Goal: Answer question/provide support: Answer question/provide support

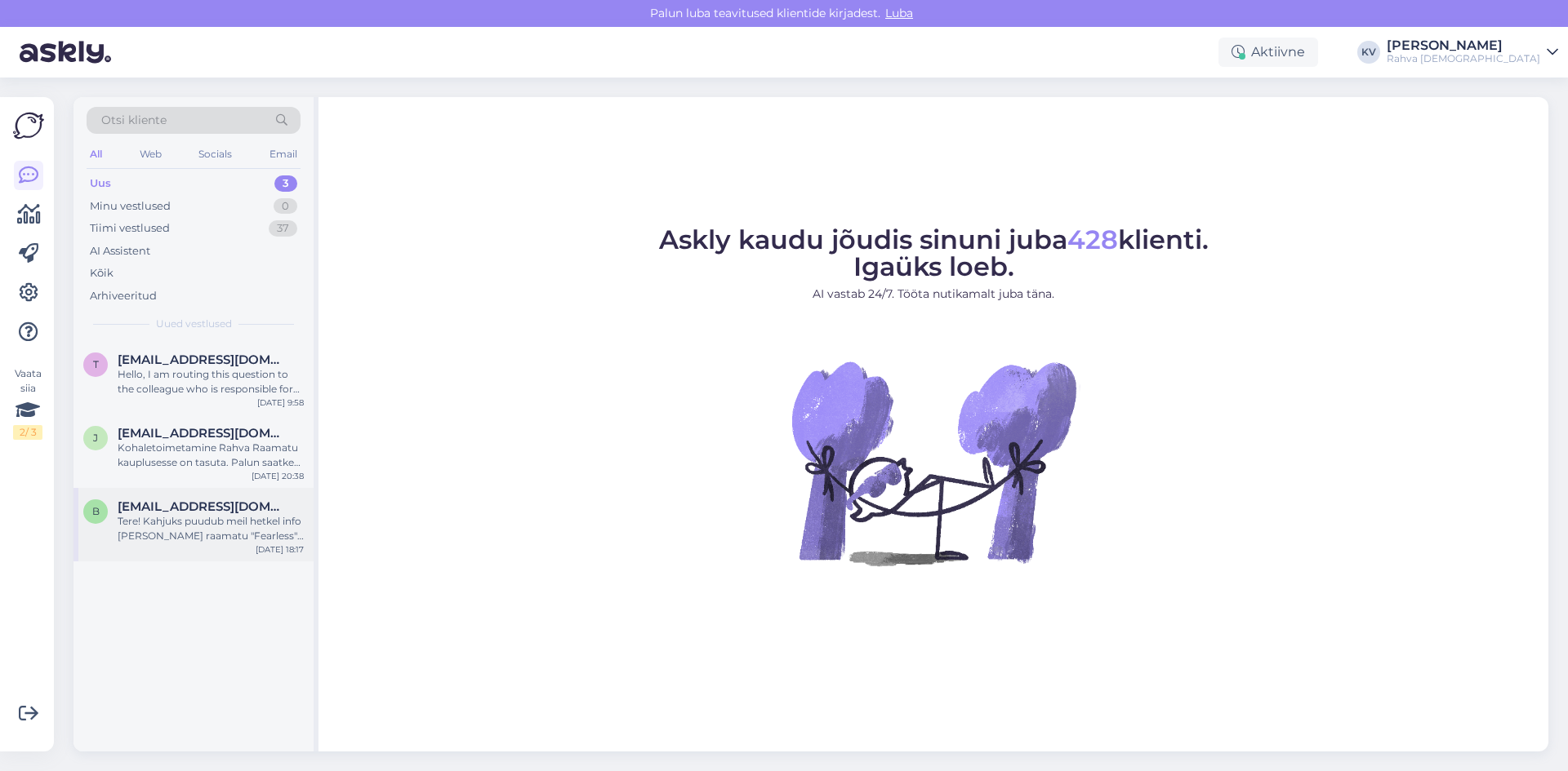
click at [196, 536] on div "Tere! Kahjuks puudub meil hetkel info [PERSON_NAME] raamatu "Fearless" pehmekaa…" at bounding box center [210, 529] width 186 height 29
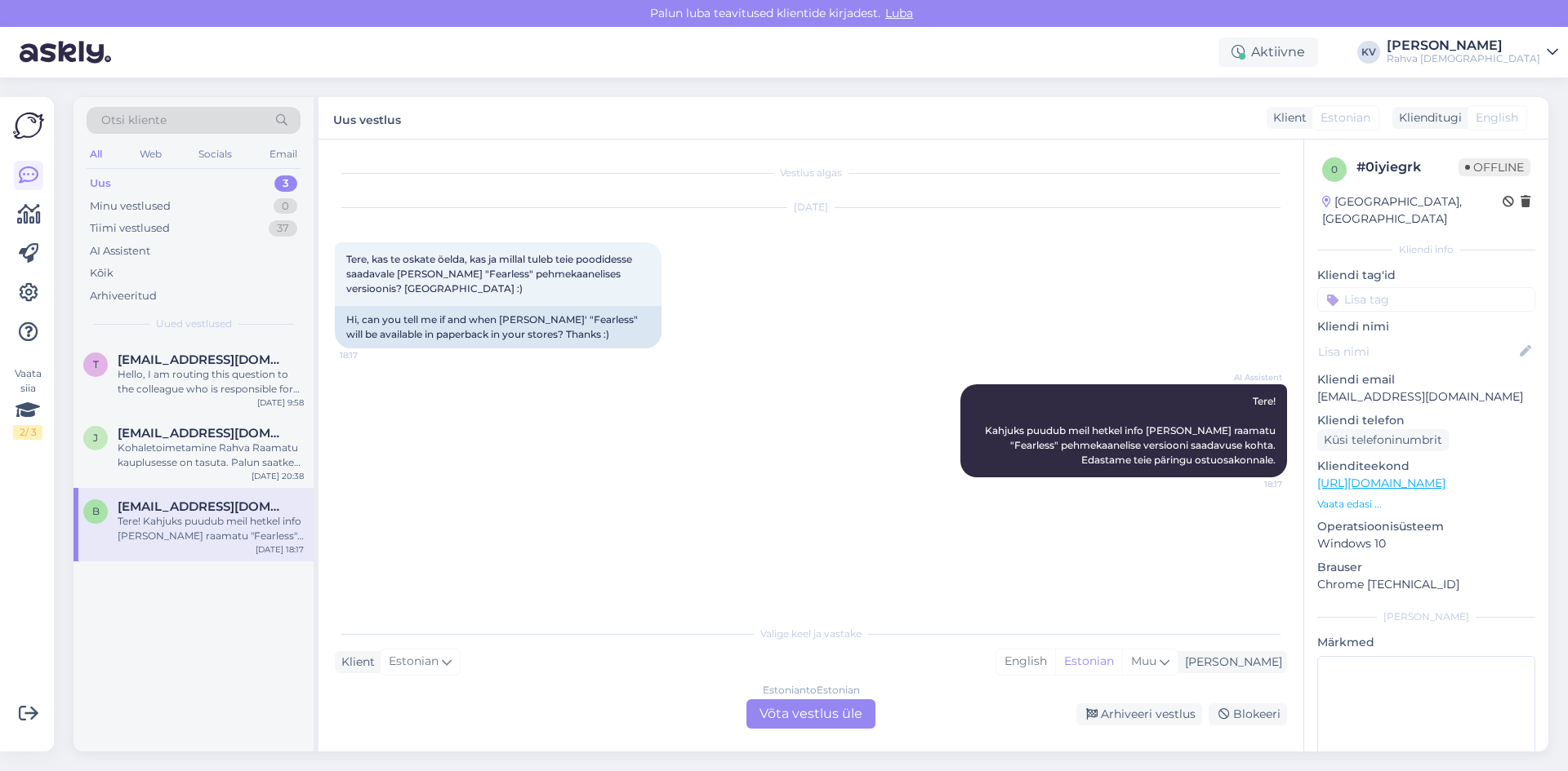
click at [1376, 288] on input at bounding box center [1426, 299] width 218 height 24
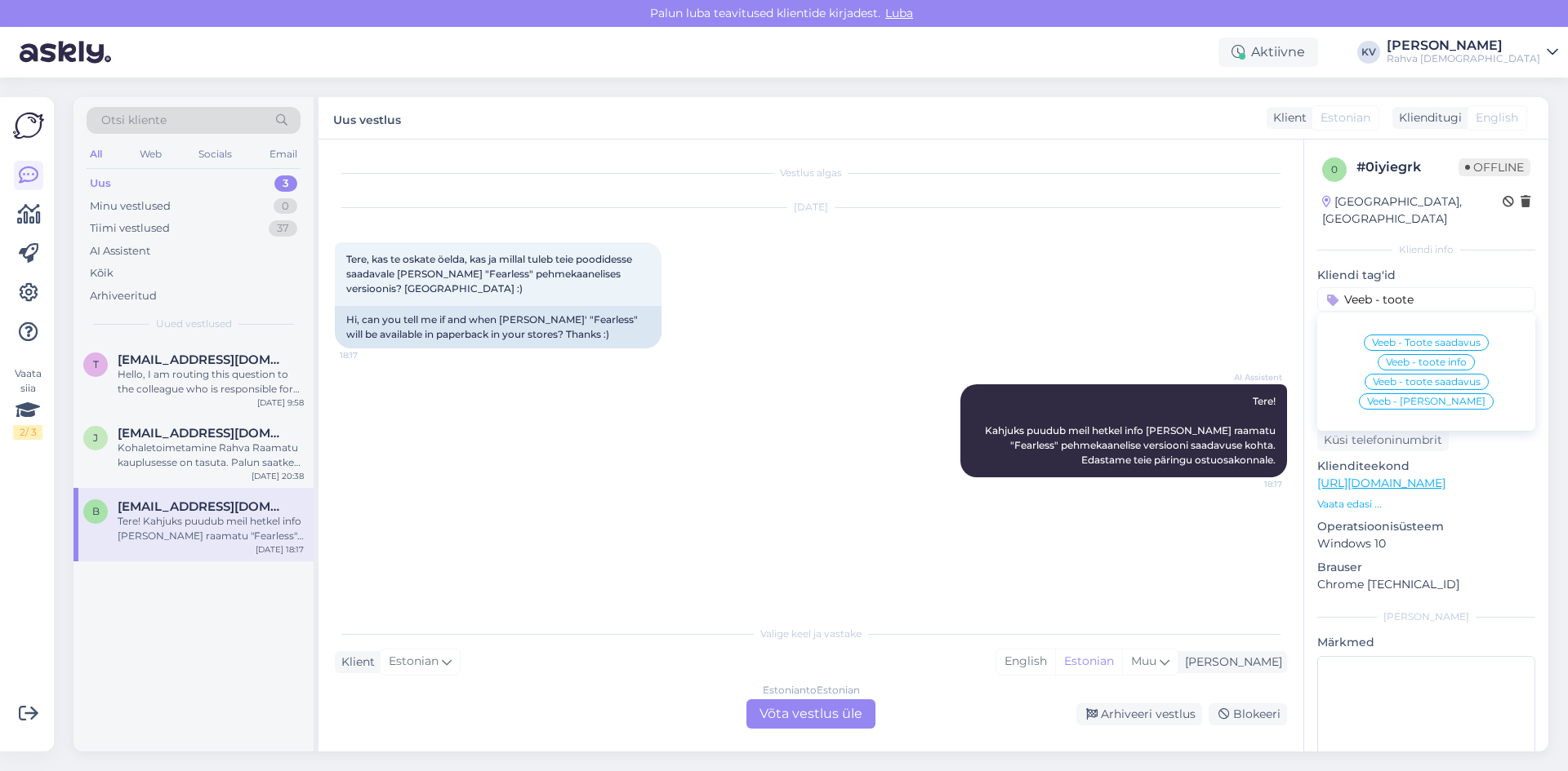
type input "Veeb - toote"
click at [1391, 338] on span "Veeb - Toote saadavus" at bounding box center [1426, 343] width 109 height 10
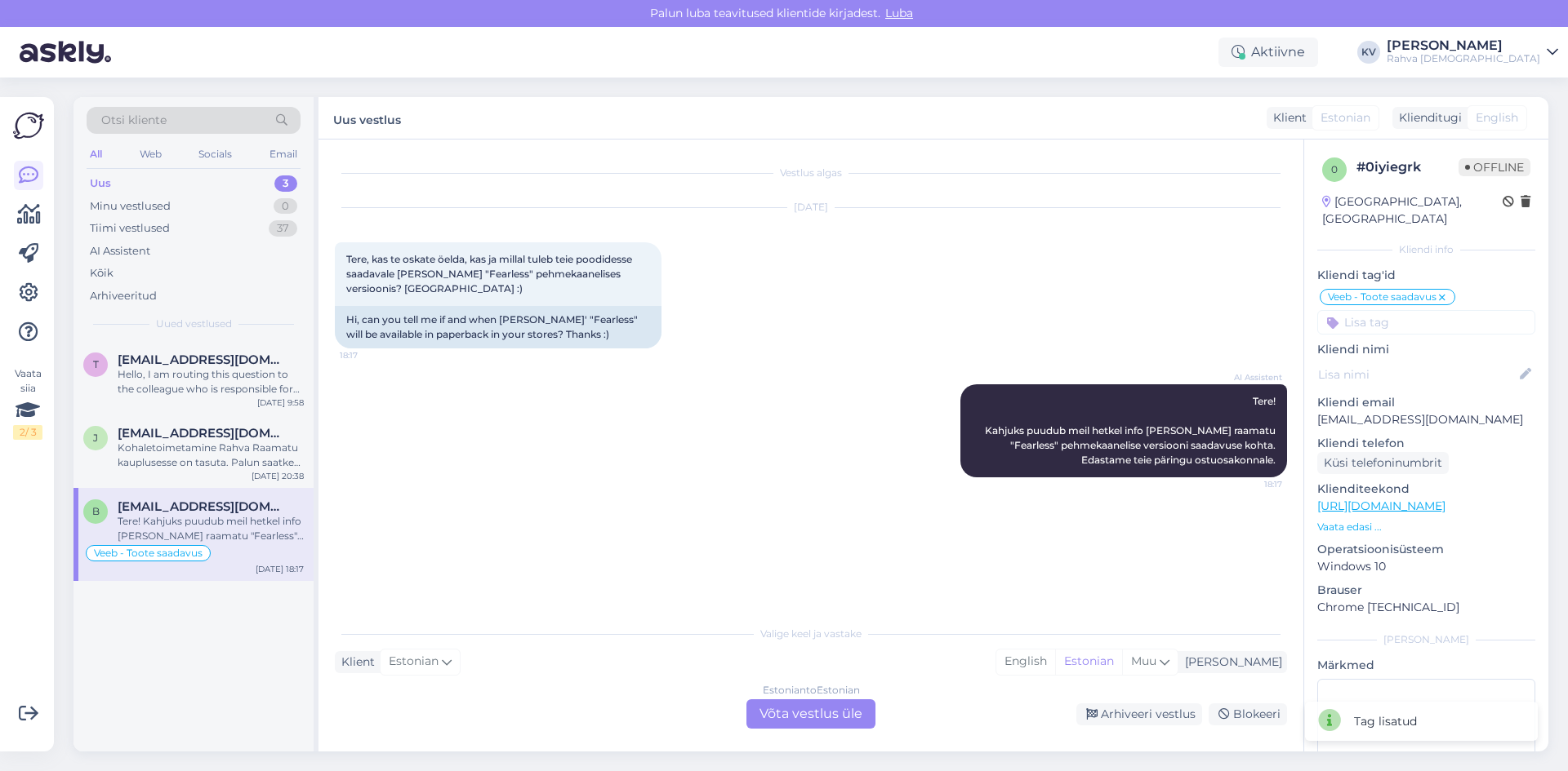
click at [1396, 310] on input at bounding box center [1426, 322] width 218 height 24
type input "Ai"
click at [1462, 380] on span "AI Assistent" at bounding box center [1463, 385] width 58 height 10
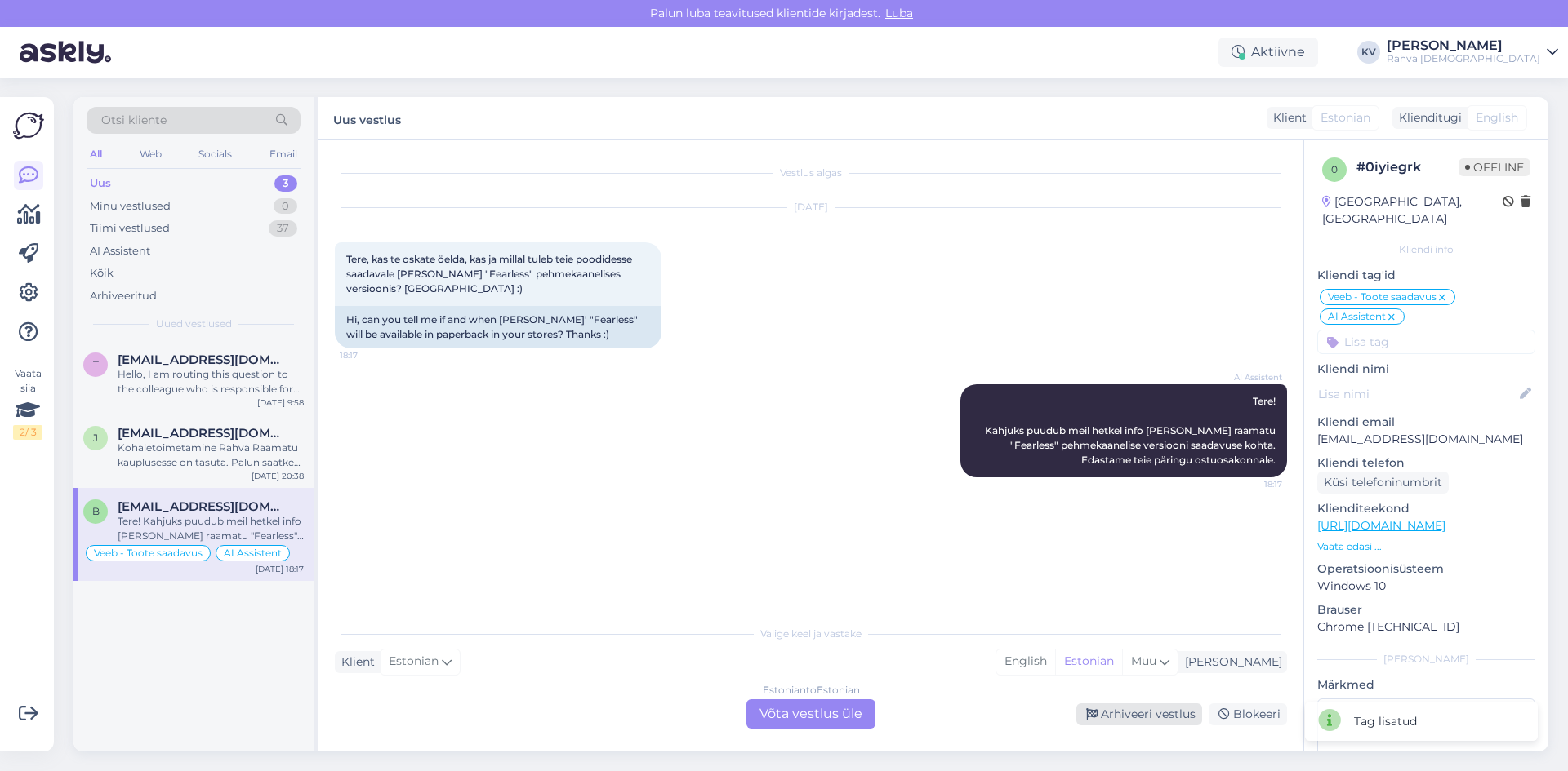
click at [1136, 721] on div "Arhiveeri vestlus" at bounding box center [1138, 715] width 125 height 22
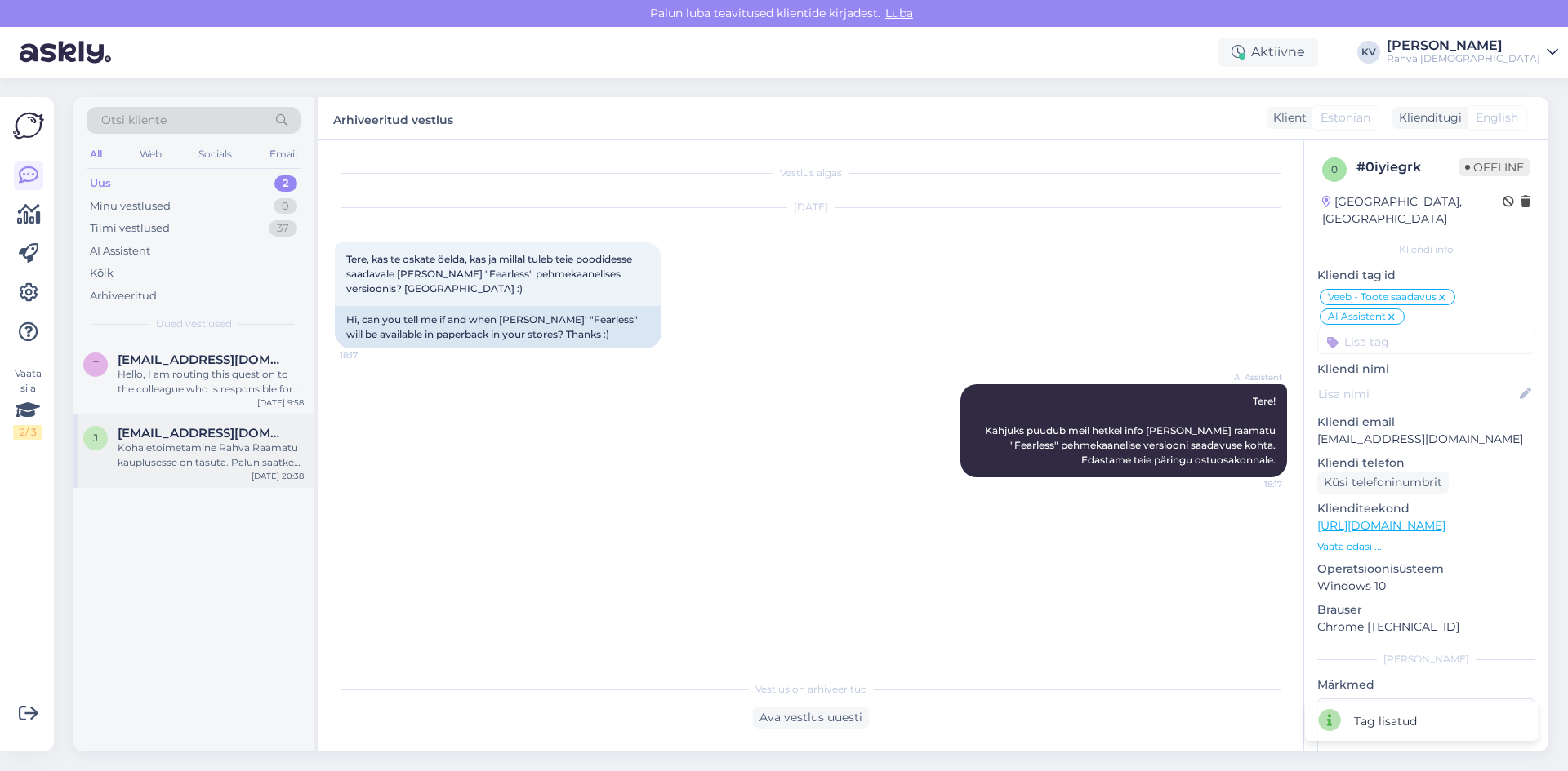
click at [156, 462] on div "Kohaletoimetamine Rahva Raamatu kauplusesse on tasuta. Palun saatke oma tellimu…" at bounding box center [210, 455] width 186 height 29
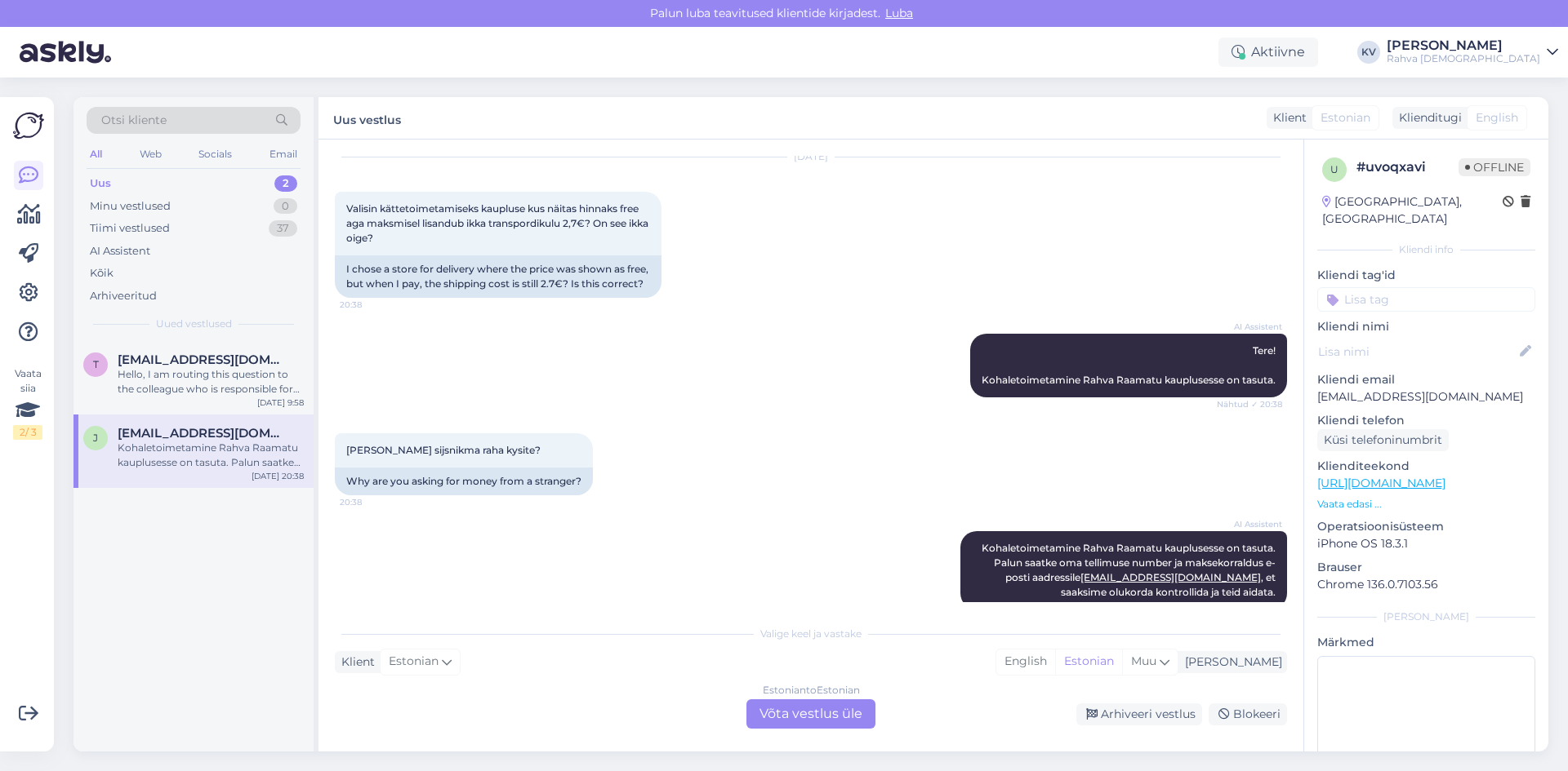
scroll to position [91, 0]
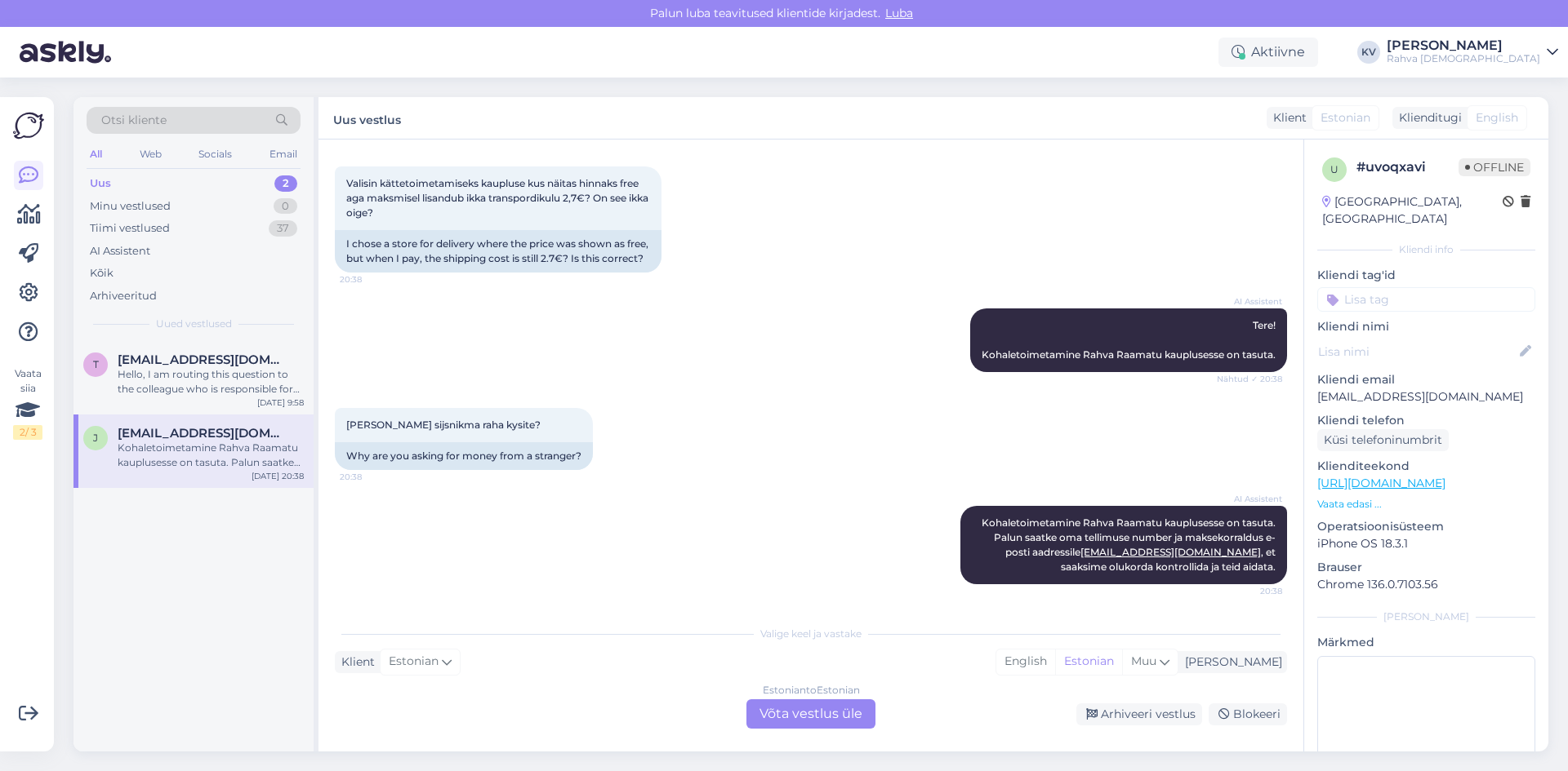
click at [830, 716] on div "Estonian to Estonian Võta vestlus üle" at bounding box center [810, 714] width 129 height 29
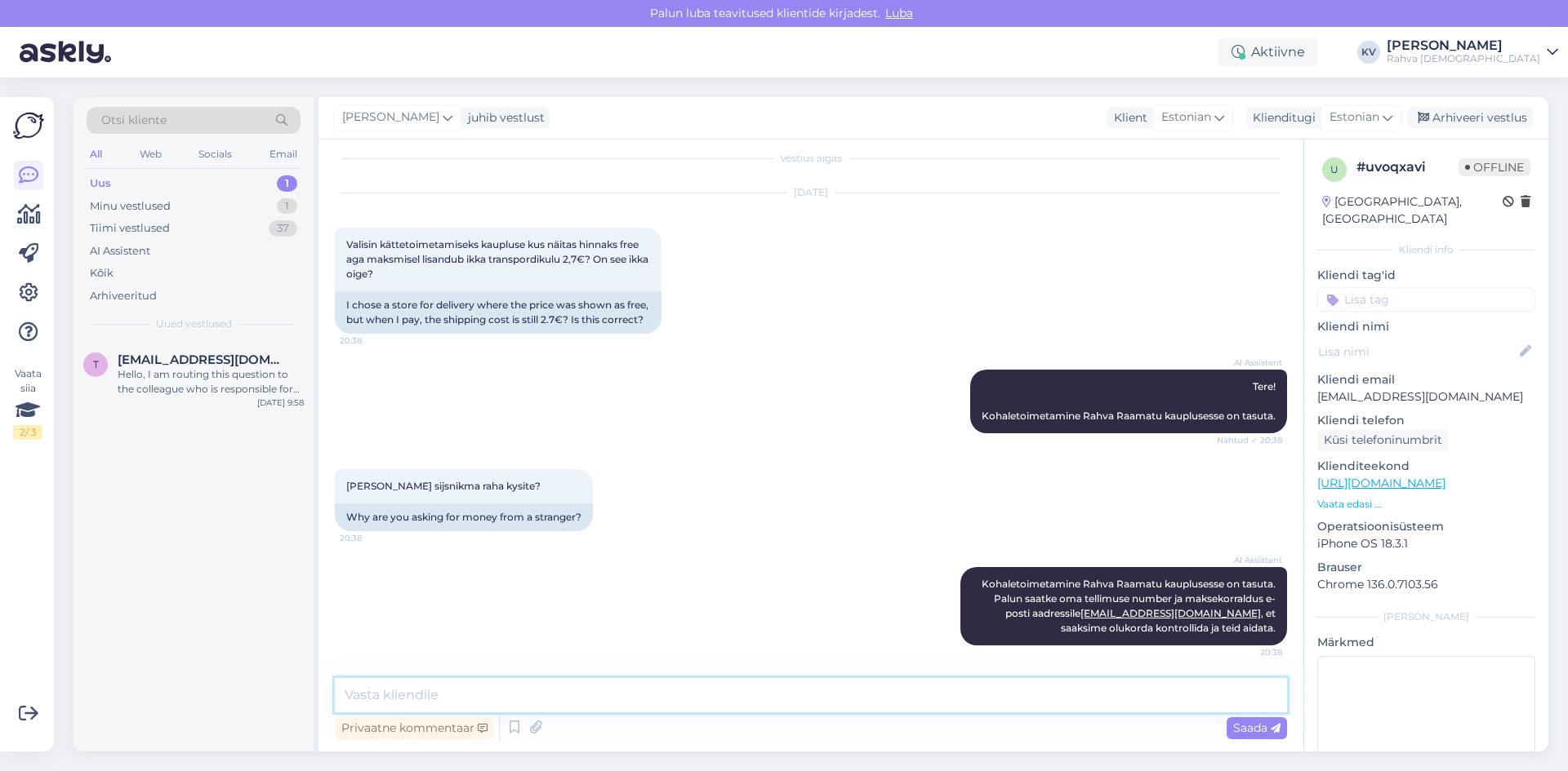
click at [658, 681] on textarea at bounding box center [811, 695] width 952 height 34
click at [588, 710] on textarea "Ilmselt kättesaamisviisiks oli sul" at bounding box center [811, 695] width 952 height 34
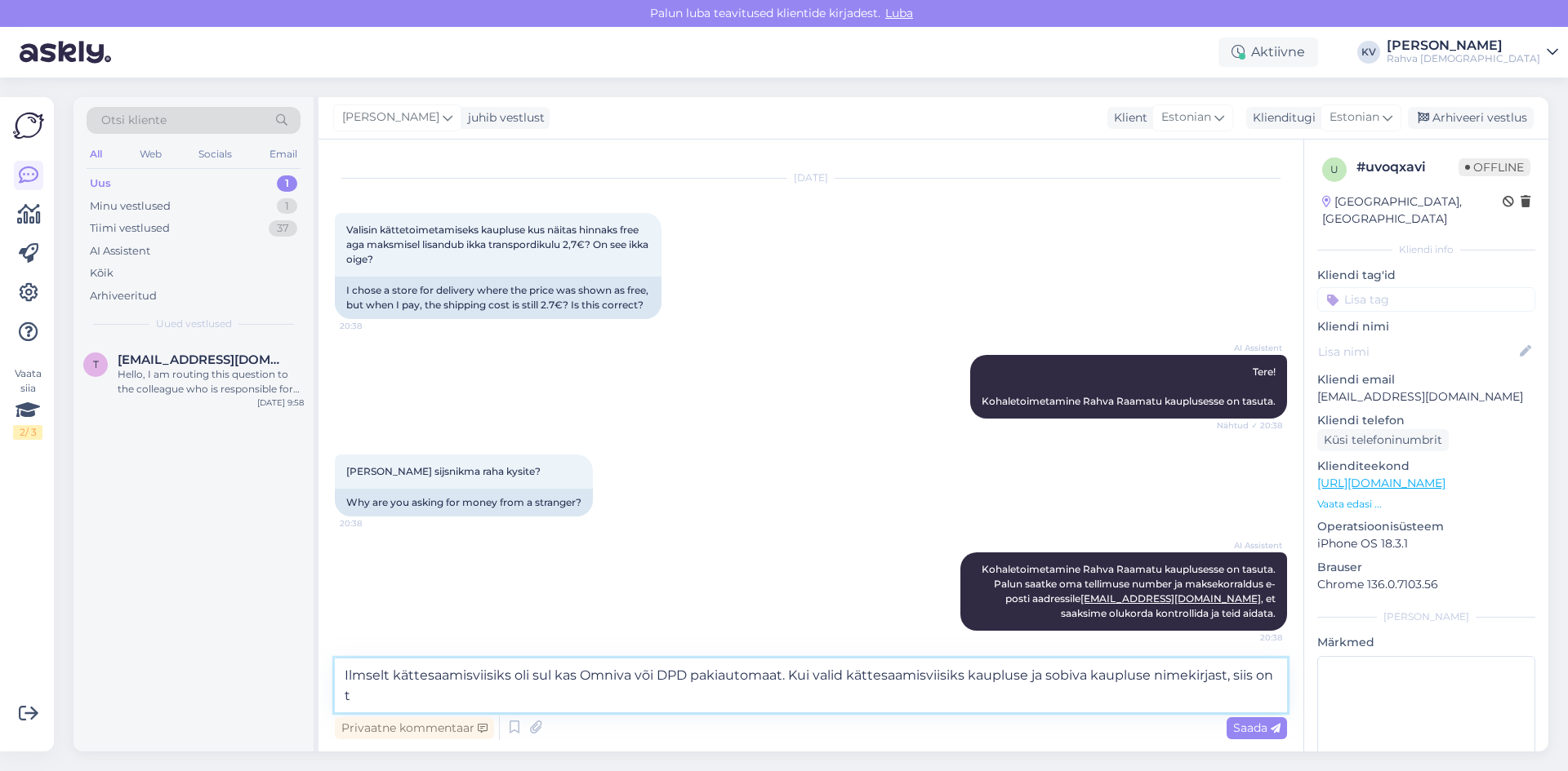
scroll to position [49, 0]
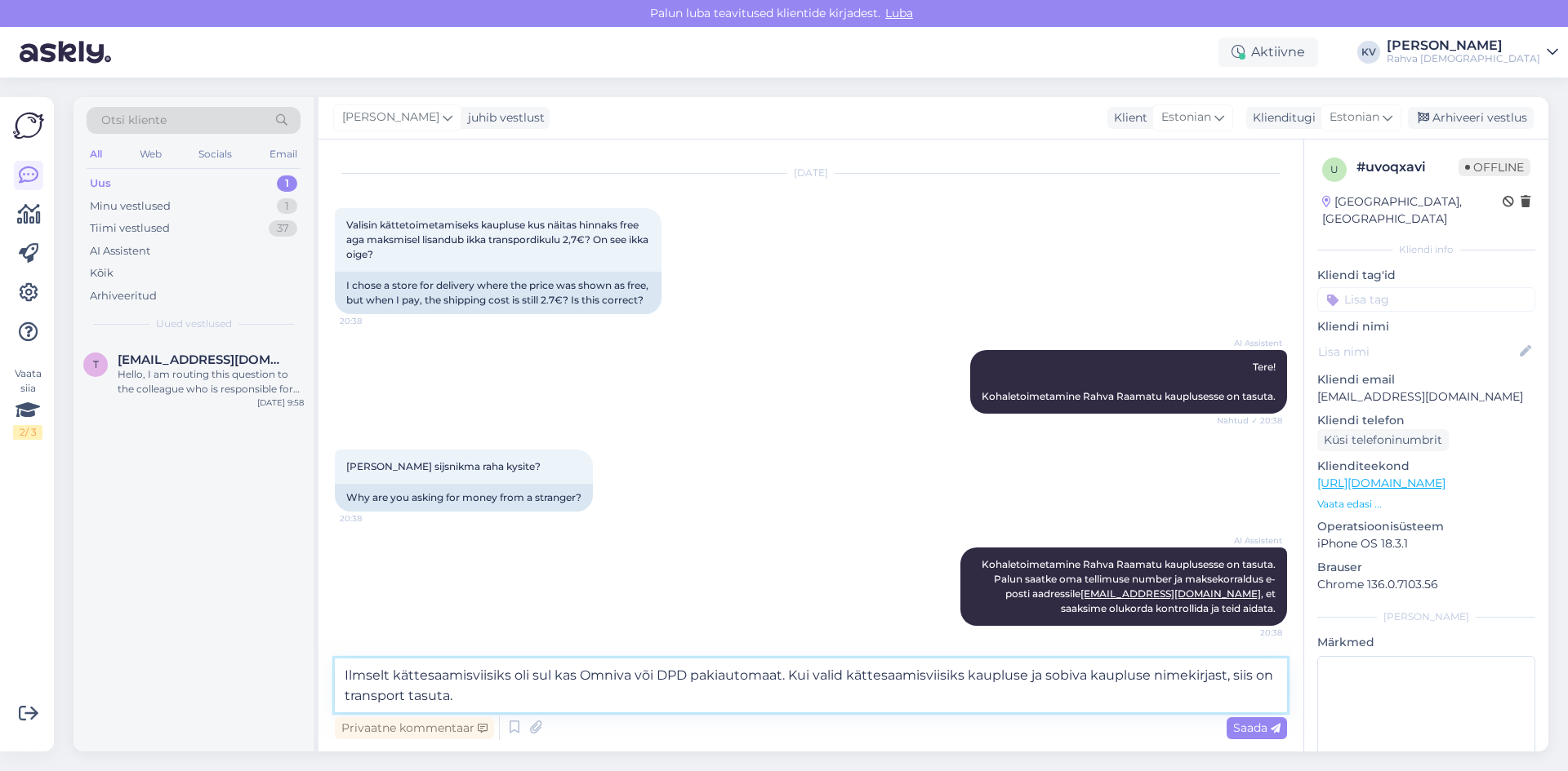
type textarea "Ilmselt kättesaamisviisiks oli sul kas Omniva või DPD pakiautomaat. Kui valid k…"
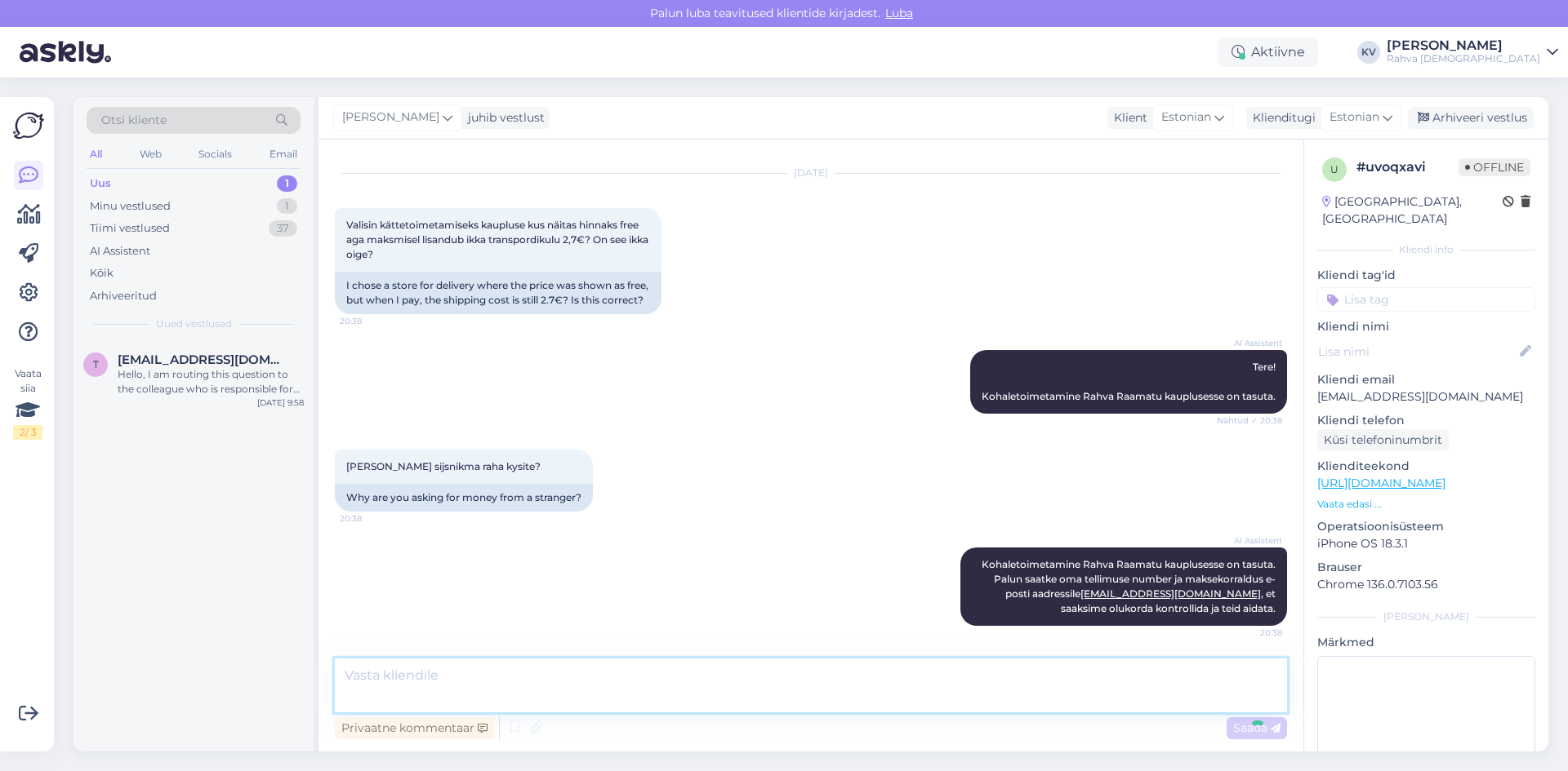
scroll to position [163, 0]
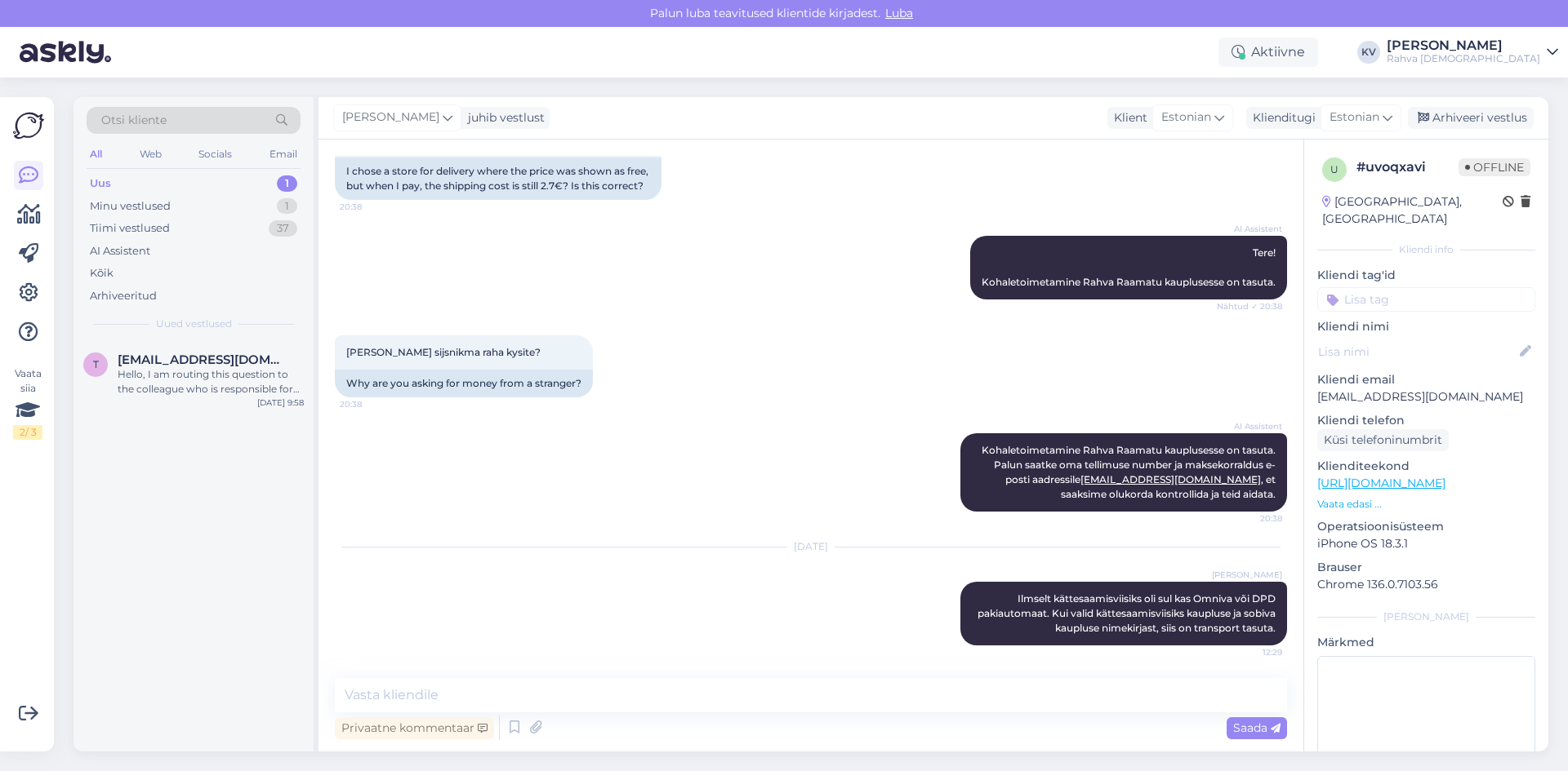
click at [1364, 288] on input at bounding box center [1426, 299] width 218 height 24
type input "Veeb - tarnehinnad"
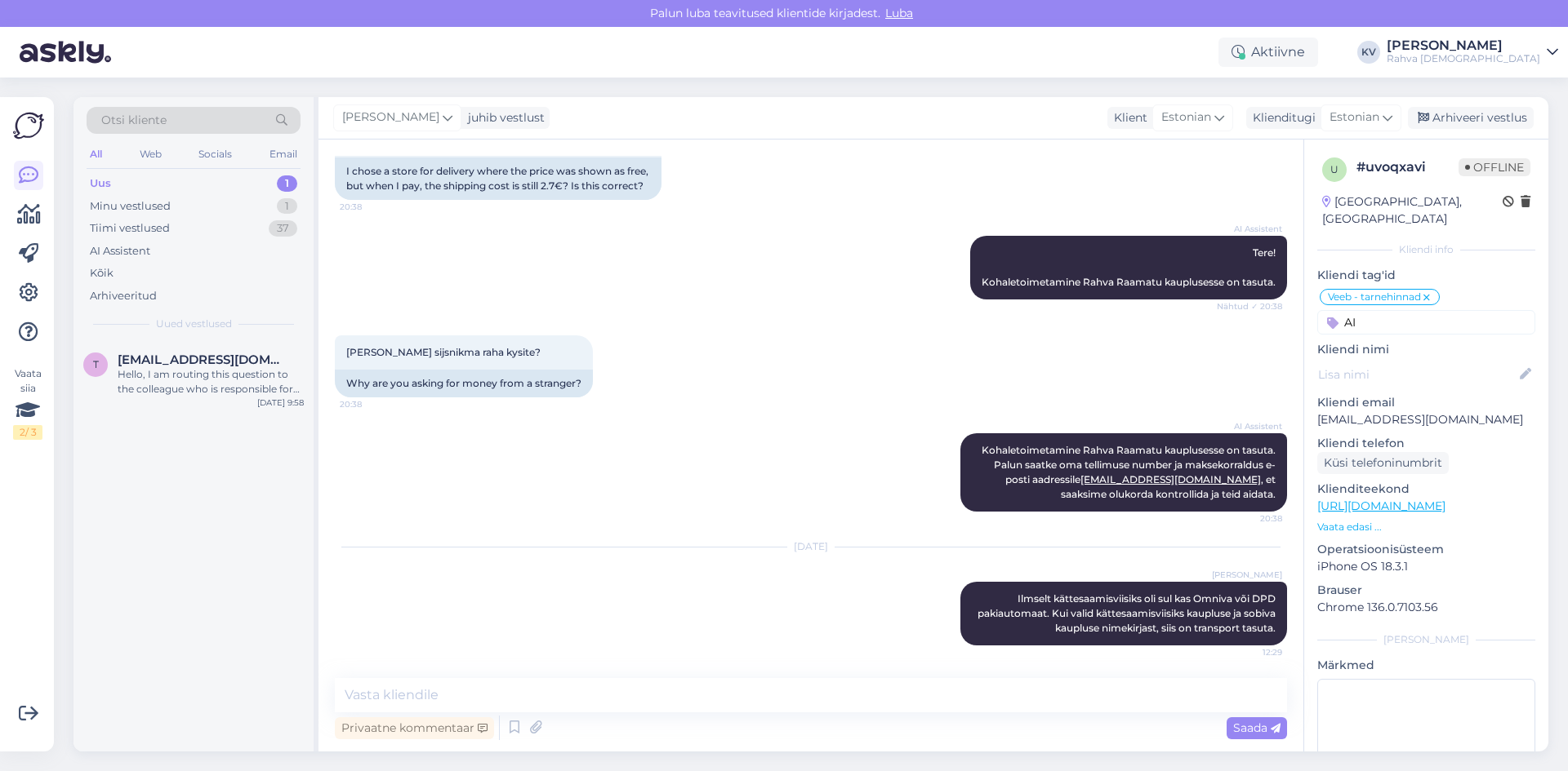
click at [1371, 311] on input "AI" at bounding box center [1426, 322] width 218 height 24
type input "AI"
click at [1449, 380] on span "AI Assistent" at bounding box center [1463, 385] width 58 height 10
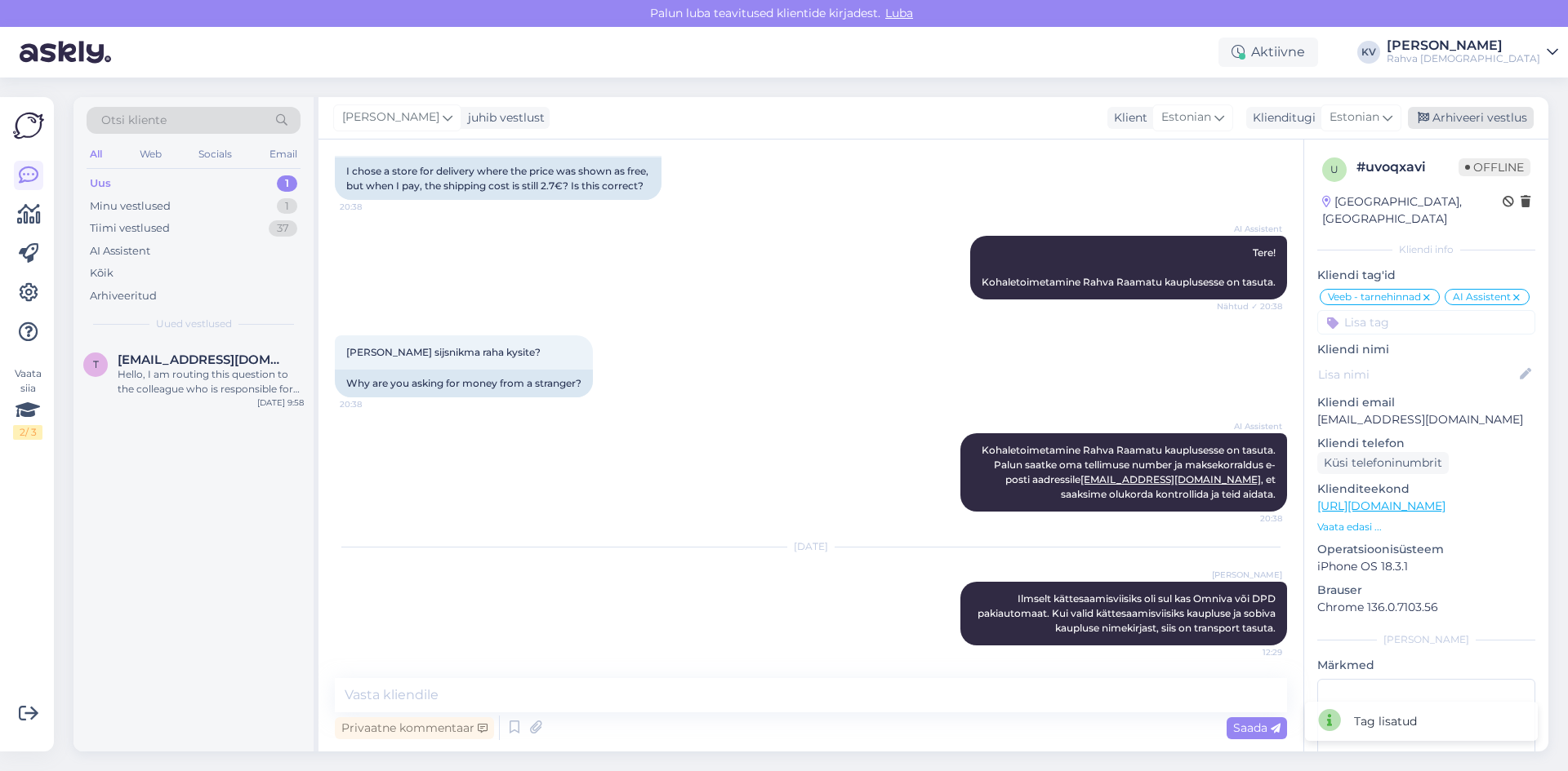
click at [1489, 108] on div "Arhiveeri vestlus" at bounding box center [1470, 118] width 125 height 22
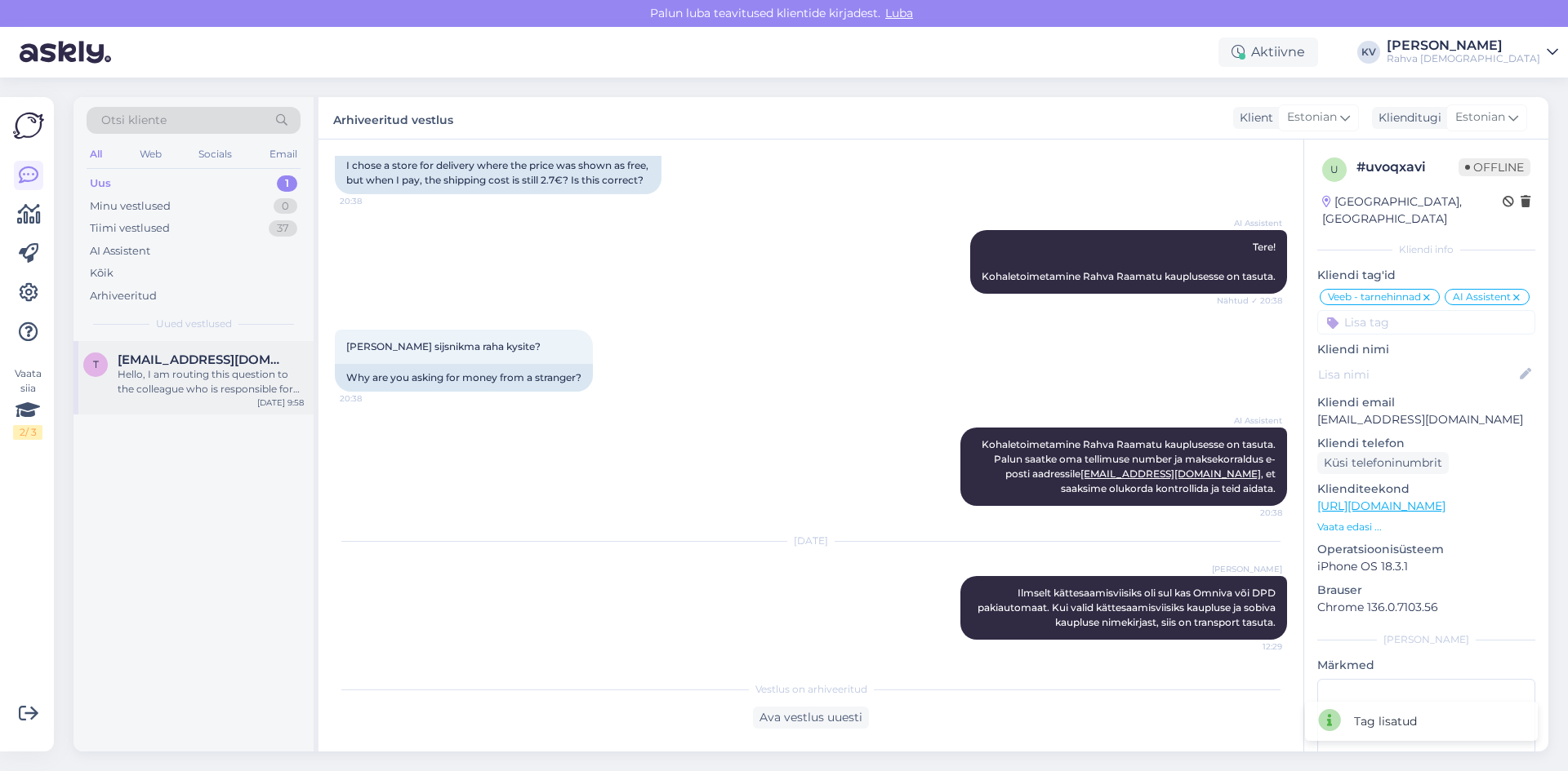
click at [151, 389] on div "Hello, I am routing this question to the colleague who is responsible for this …" at bounding box center [210, 382] width 186 height 29
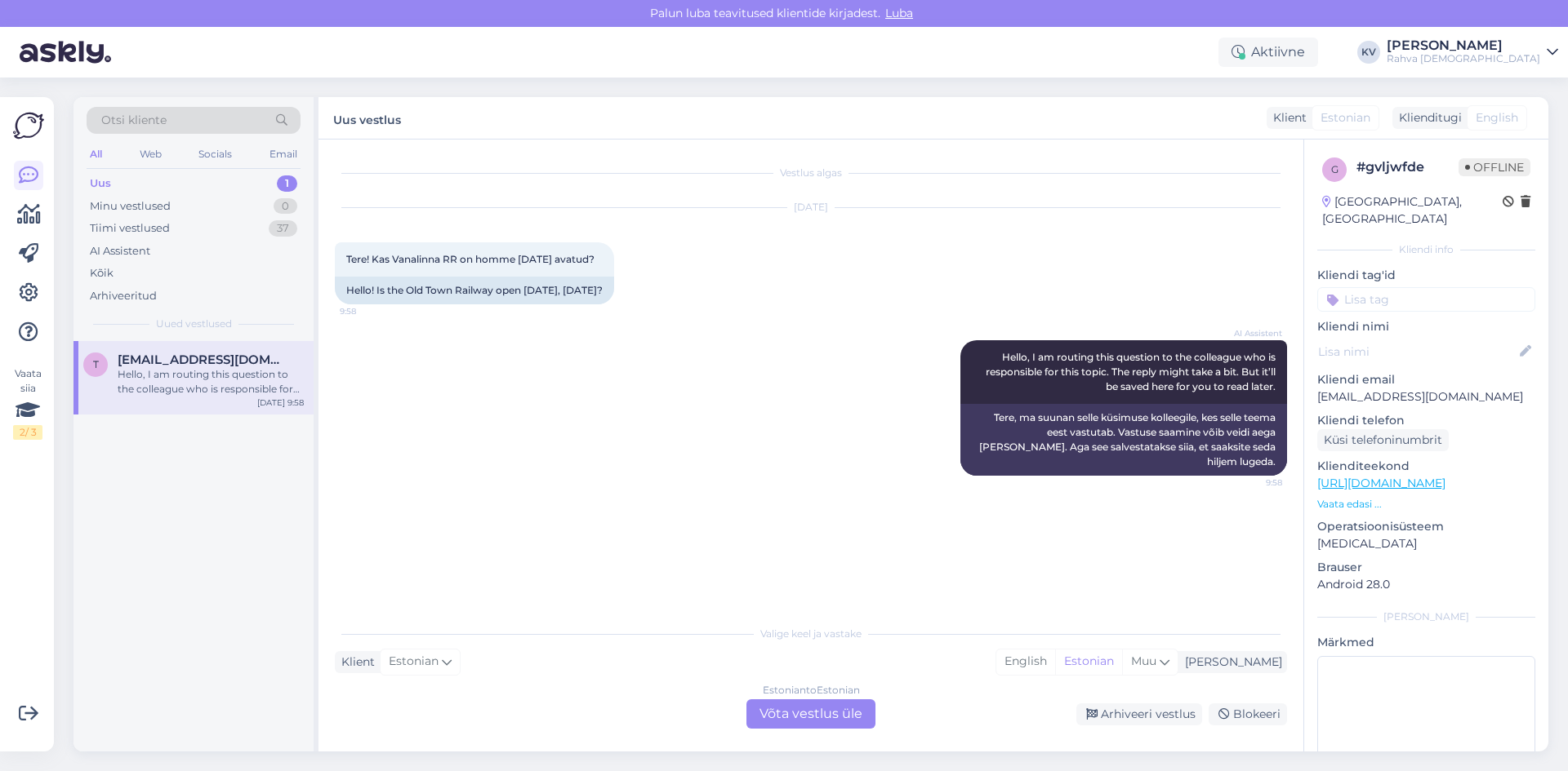
click at [818, 713] on div "Estonian to Estonian Võta vestlus üle" at bounding box center [810, 714] width 129 height 29
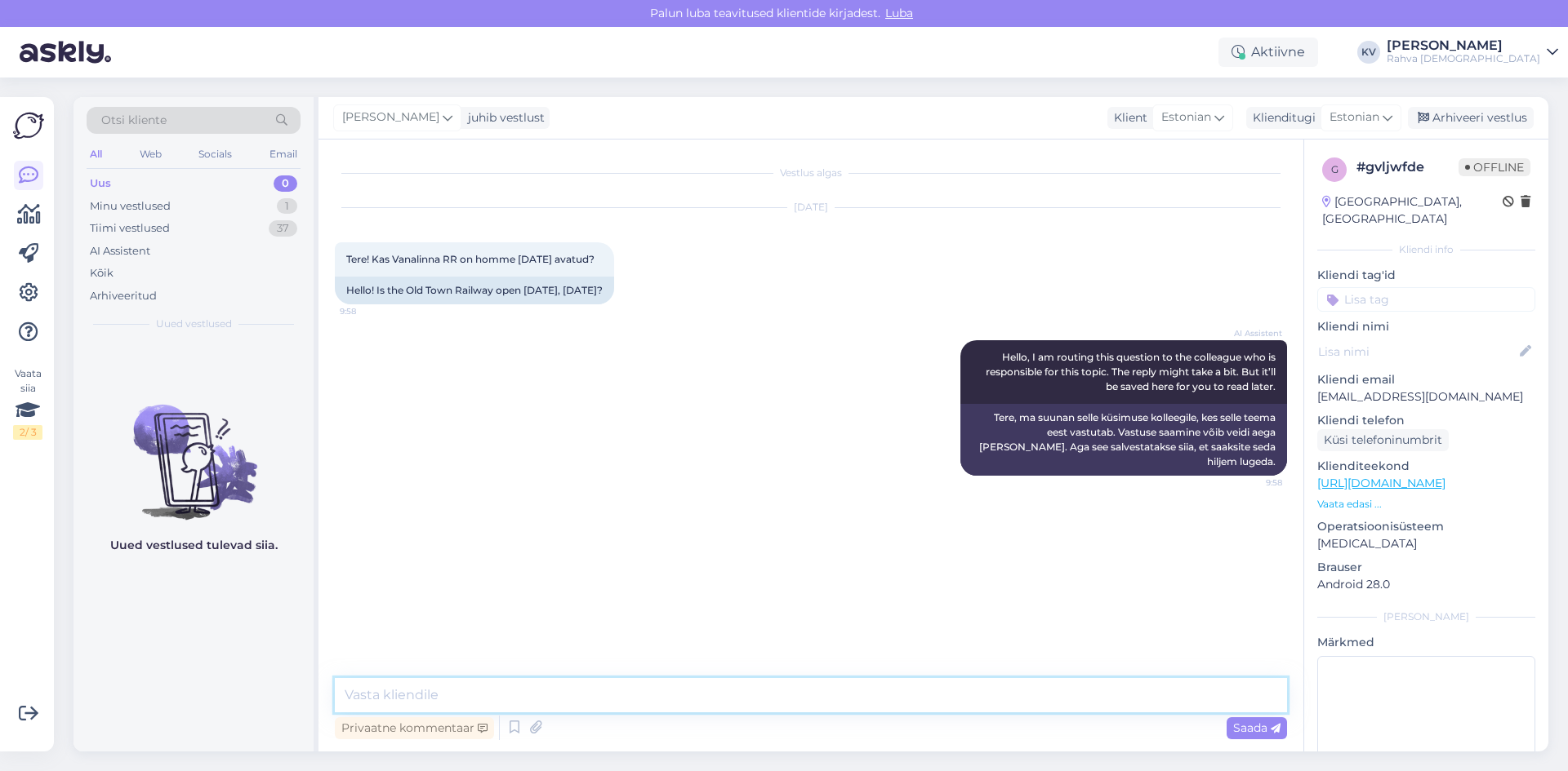
click at [546, 682] on textarea at bounding box center [811, 695] width 952 height 34
type textarea "a"
type textarea "v"
type textarea "Vanalinna kauplus on avatud homme 09:00-20:00"
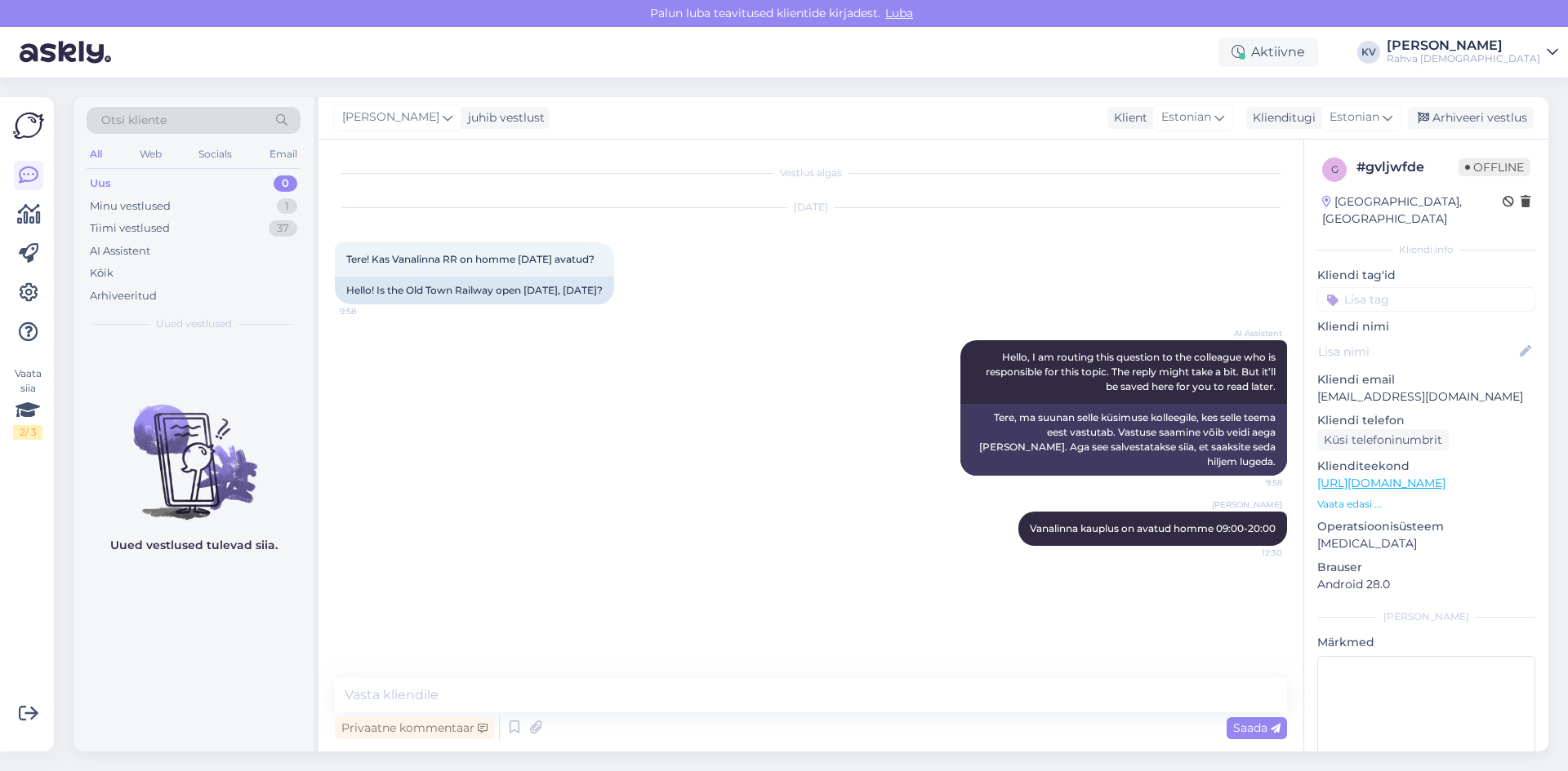
click at [1381, 290] on input at bounding box center [1426, 299] width 218 height 24
type input "Veeb - kaupluste"
click at [1419, 338] on span "Veeb - kaupluste lahtiolekuajad" at bounding box center [1426, 343] width 130 height 10
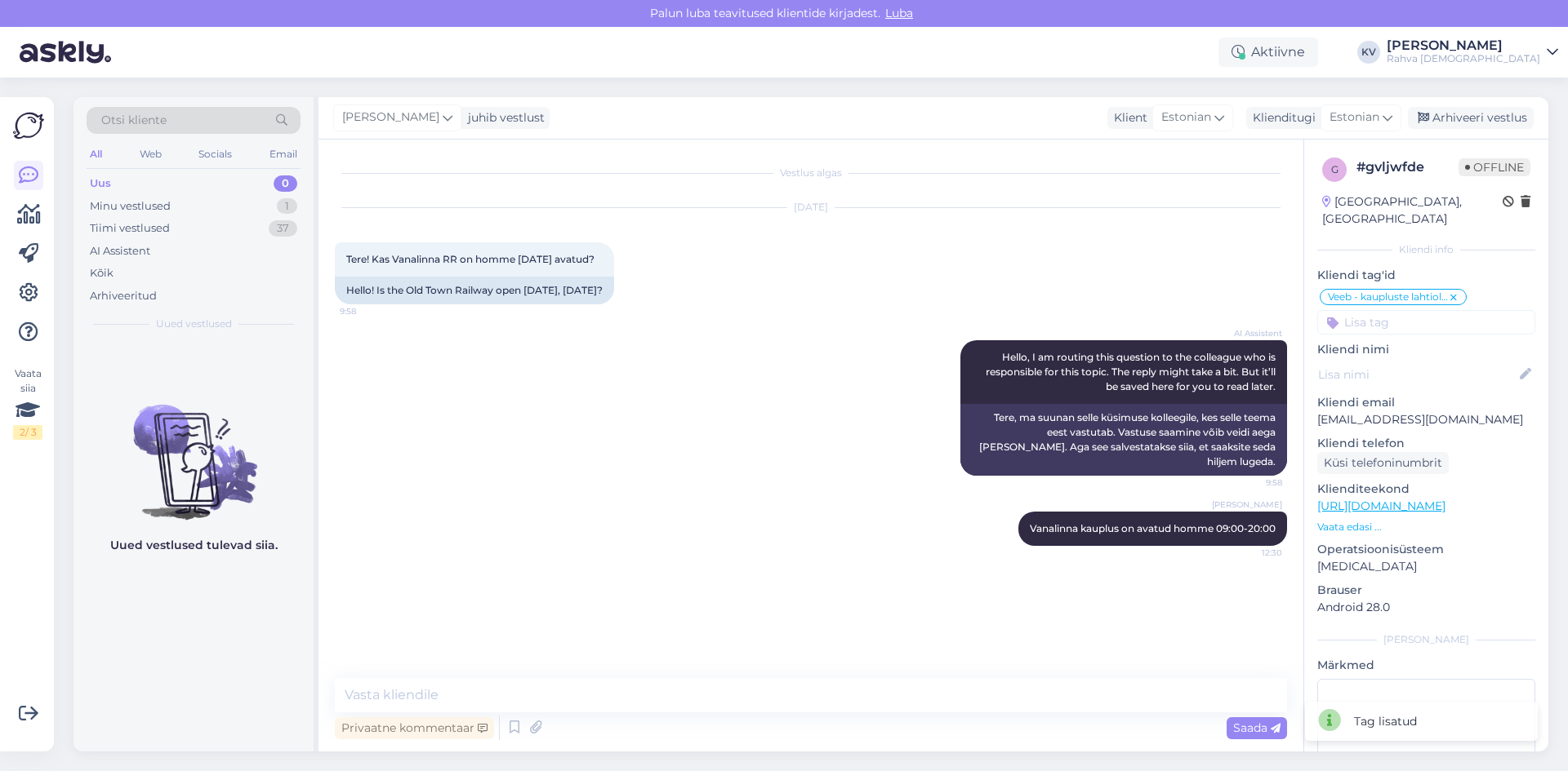
click at [1370, 367] on div at bounding box center [1426, 374] width 218 height 26
click at [1378, 310] on input at bounding box center [1426, 322] width 218 height 24
type input "AI"
click at [1471, 380] on span "AI Assistent" at bounding box center [1463, 385] width 58 height 10
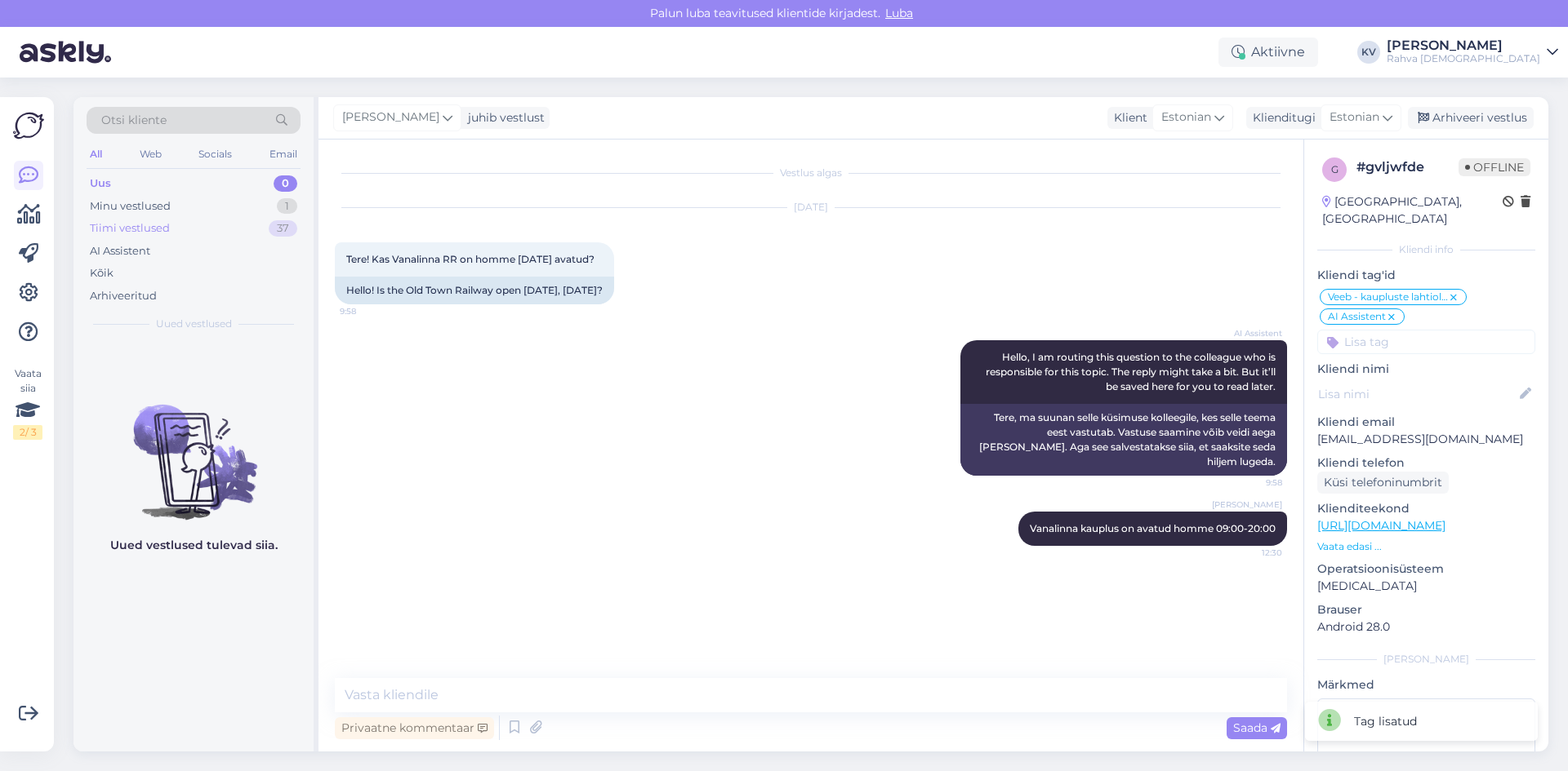
click at [143, 219] on div "Tiimi vestlused 37" at bounding box center [193, 228] width 214 height 23
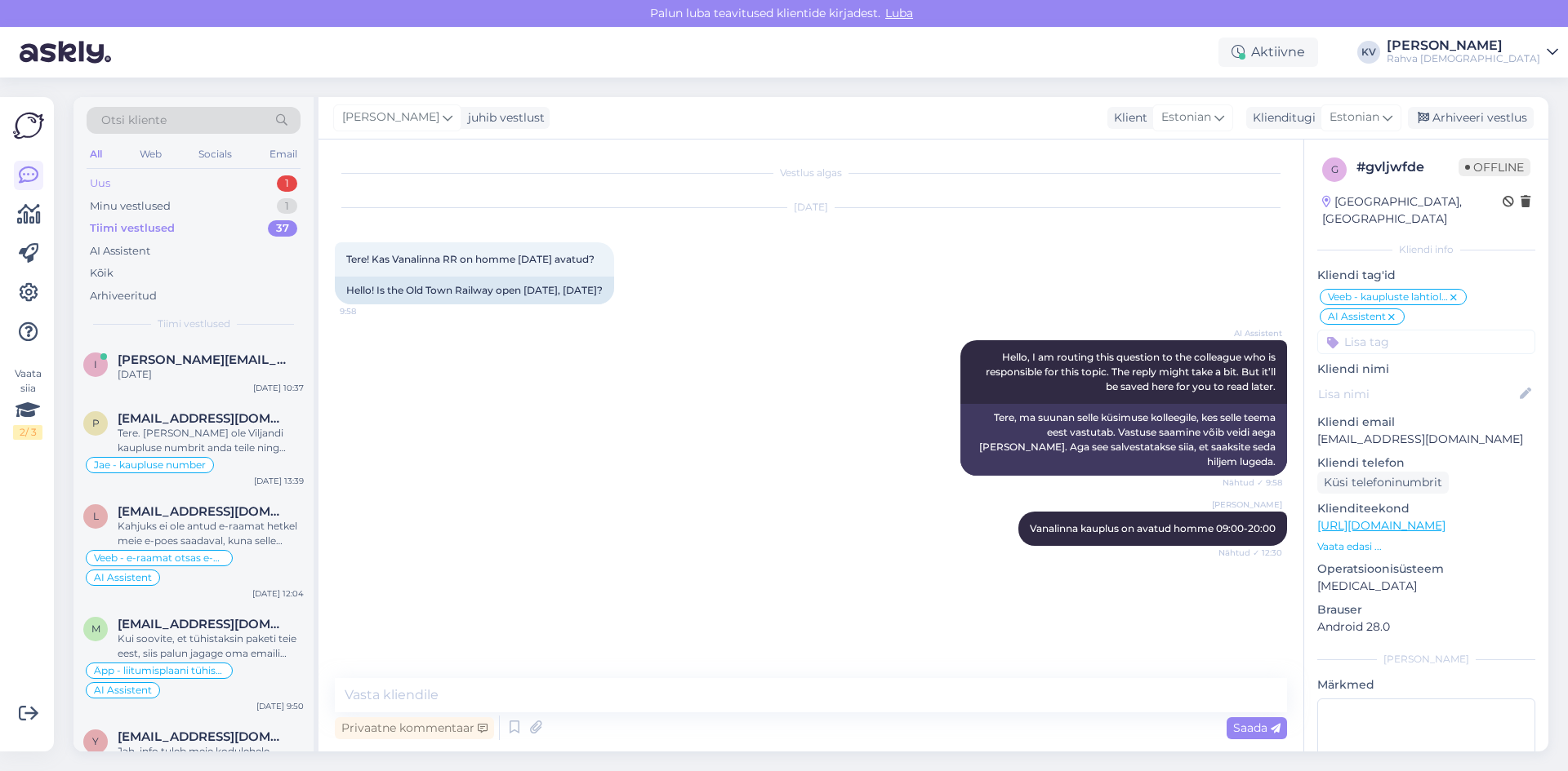
click at [226, 186] on div "Uus 1" at bounding box center [193, 183] width 214 height 23
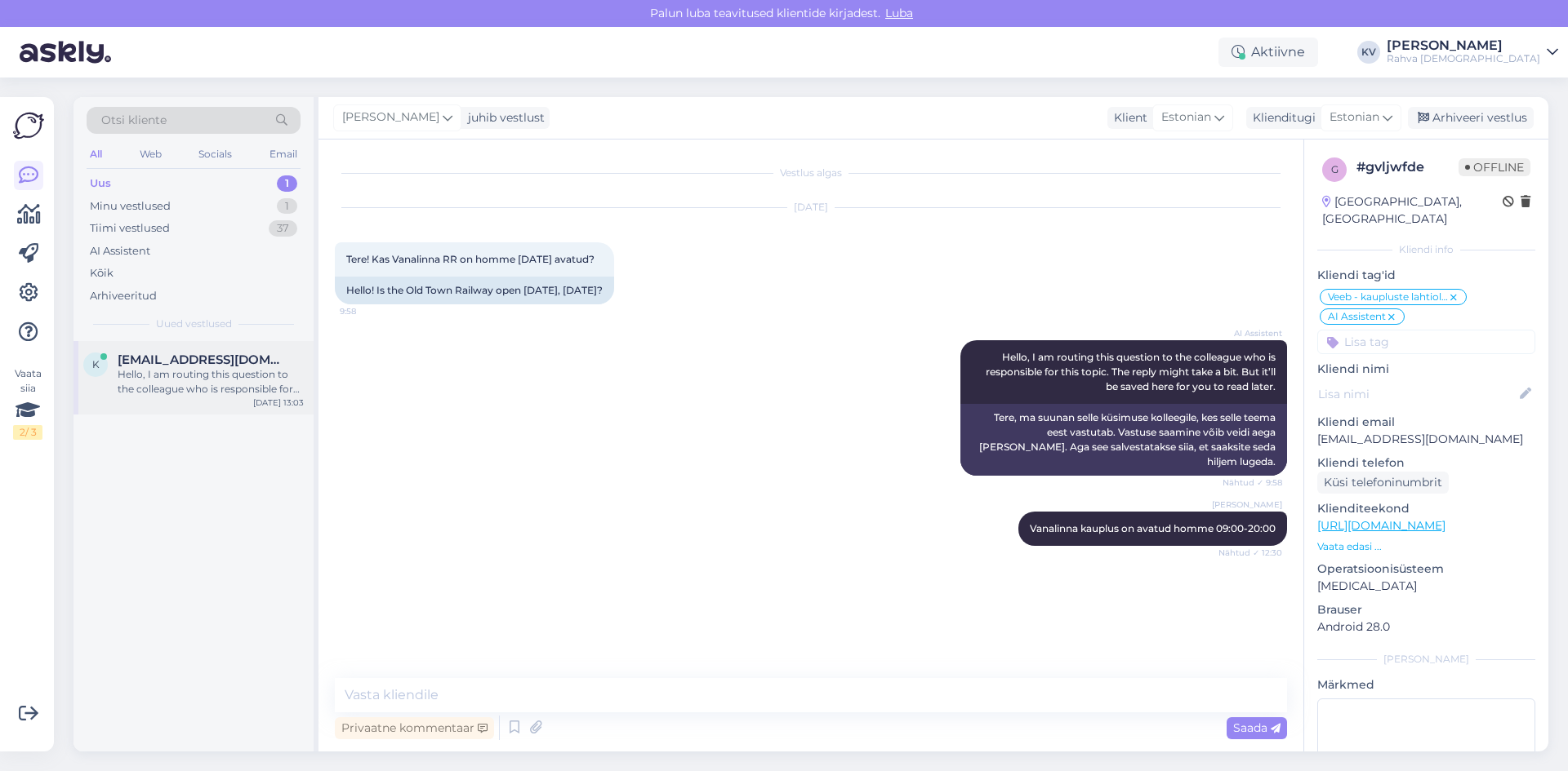
click at [191, 391] on div "Hello, I am routing this question to the colleague who is responsible for this …" at bounding box center [210, 382] width 186 height 29
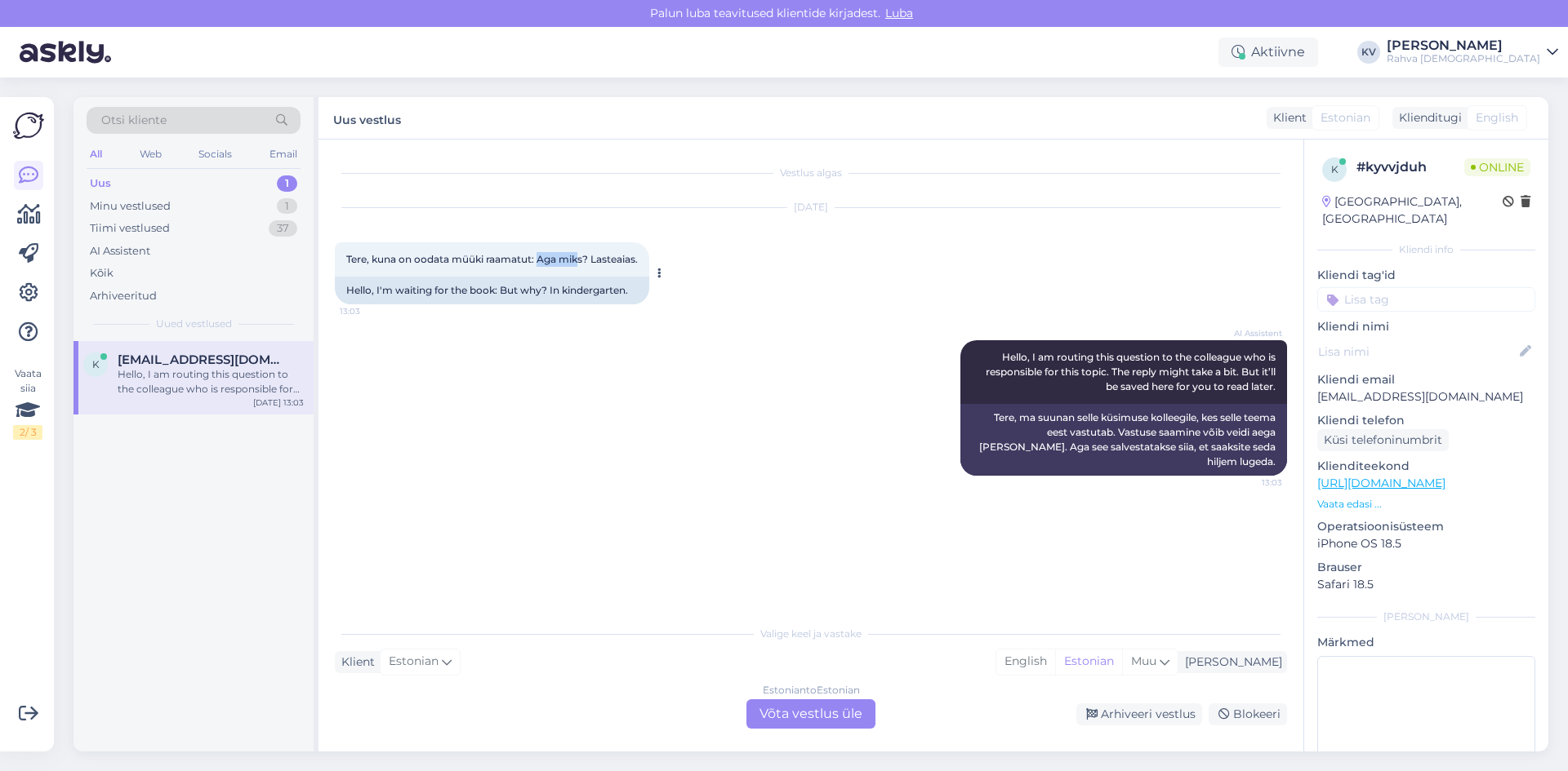
drag, startPoint x: 542, startPoint y: 256, endPoint x: 581, endPoint y: 259, distance: 39.1
click at [581, 259] on span "Tere, kuna on oodata müüki raamatut: Aga miks? Lasteaias." at bounding box center [492, 259] width 292 height 13
click at [581, 261] on span "Tere, kuna on oodata müüki raamatut: Aga miks? Lasteaias." at bounding box center [492, 259] width 292 height 13
drag, startPoint x: 537, startPoint y: 261, endPoint x: 642, endPoint y: 261, distance: 105.0
click at [642, 261] on div "Tere, kuna on oodata müüki raamatut: Aga miks? Lasteaias. 13:03" at bounding box center [492, 259] width 315 height 34
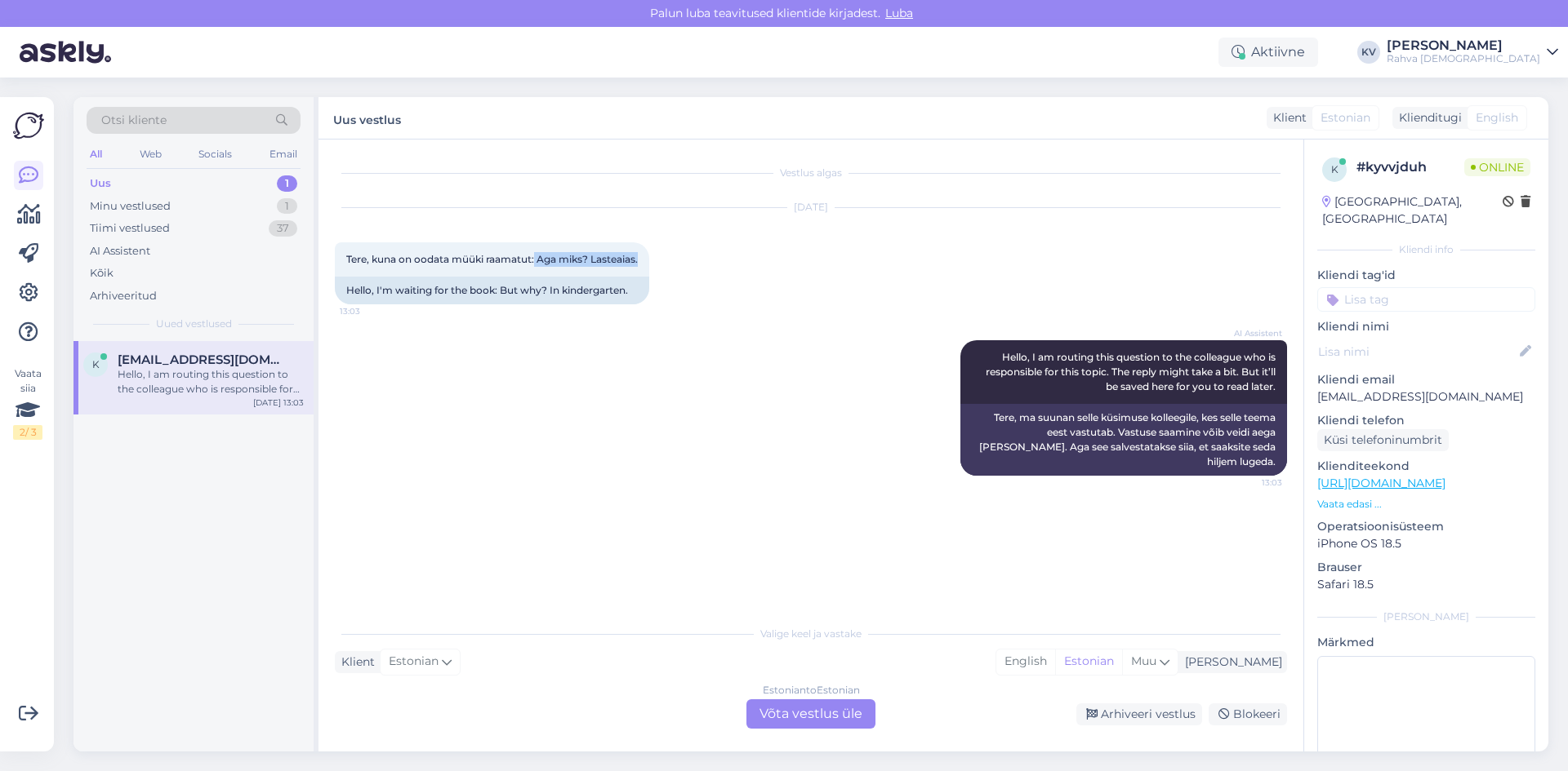
copy span "[PERSON_NAME] miks? Lasteaias."
click at [775, 716] on div "Estonian to Estonian Võta vestlus üle" at bounding box center [810, 714] width 129 height 29
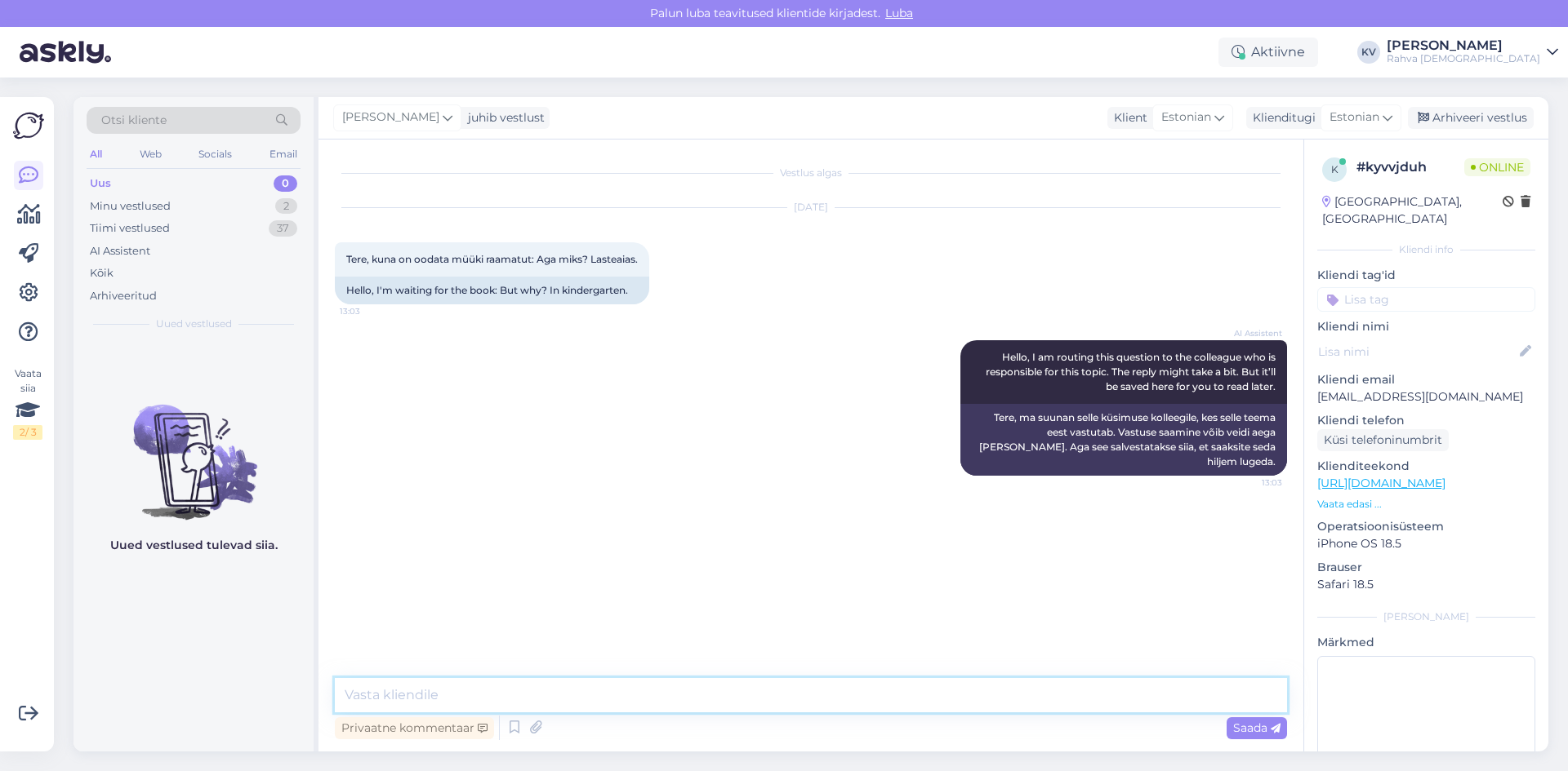
click at [643, 684] on textarea at bounding box center [811, 695] width 952 height 34
click at [641, 688] on textarea at bounding box center [811, 695] width 952 height 34
type textarea "Kahjuks on tegemist läbi müüdud raamatuga ning seda juurde tulemas ei ole."
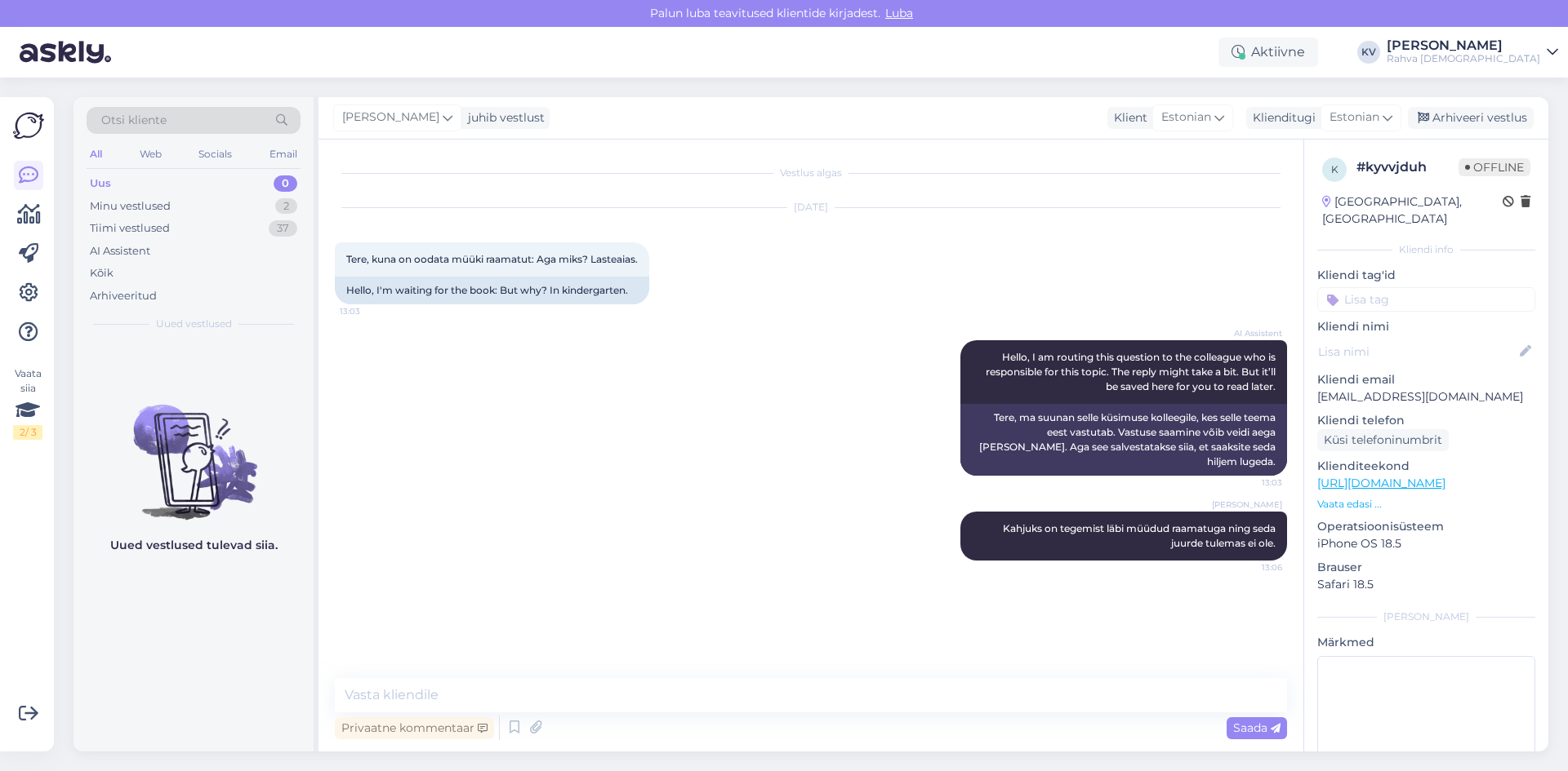
click at [1418, 288] on input at bounding box center [1426, 299] width 218 height 24
type input "Veeb - läbi müüdud toote saadavus"
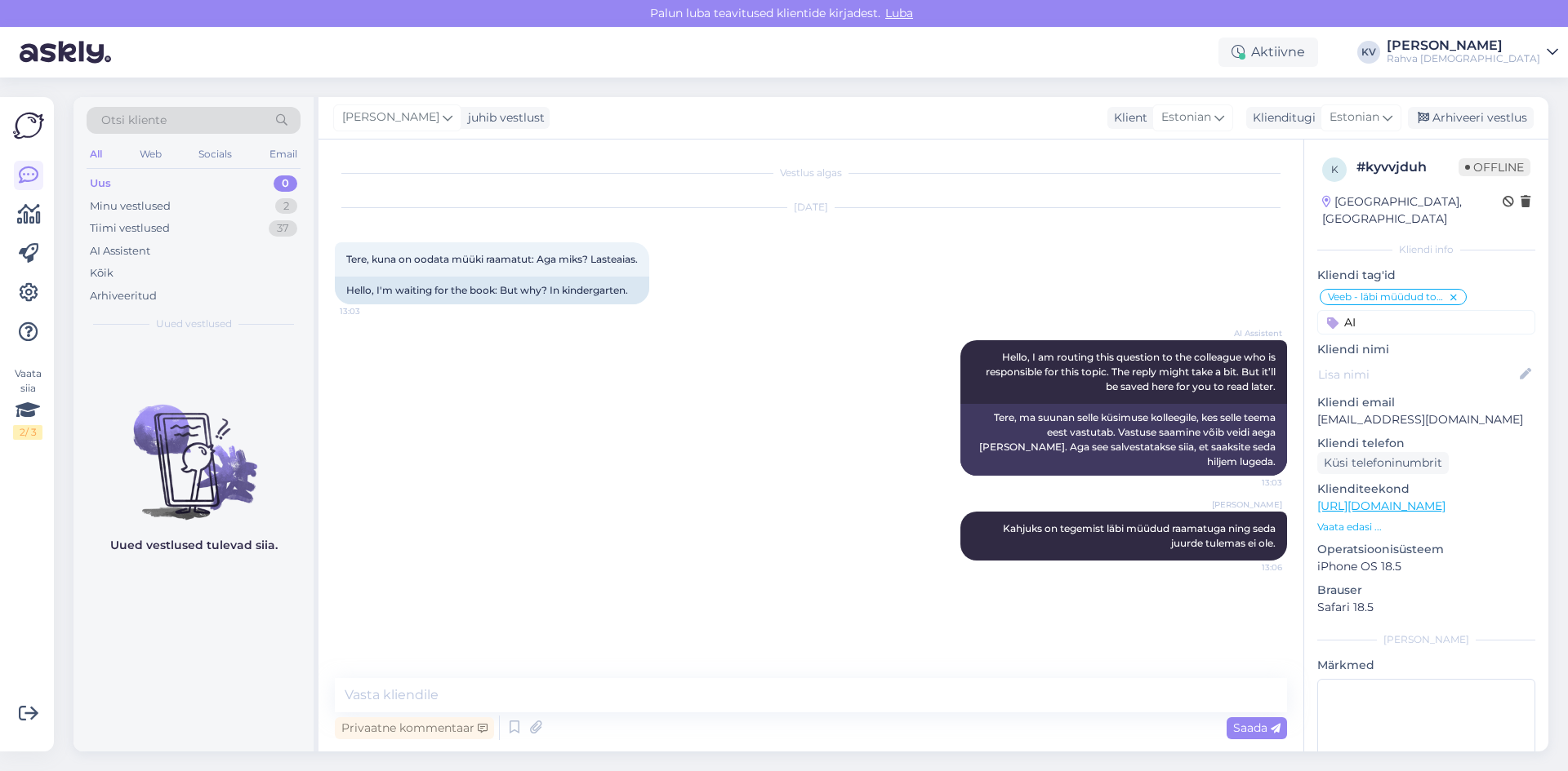
type input "A"
click at [1391, 310] on input "ai" at bounding box center [1426, 322] width 218 height 24
type input "ai"
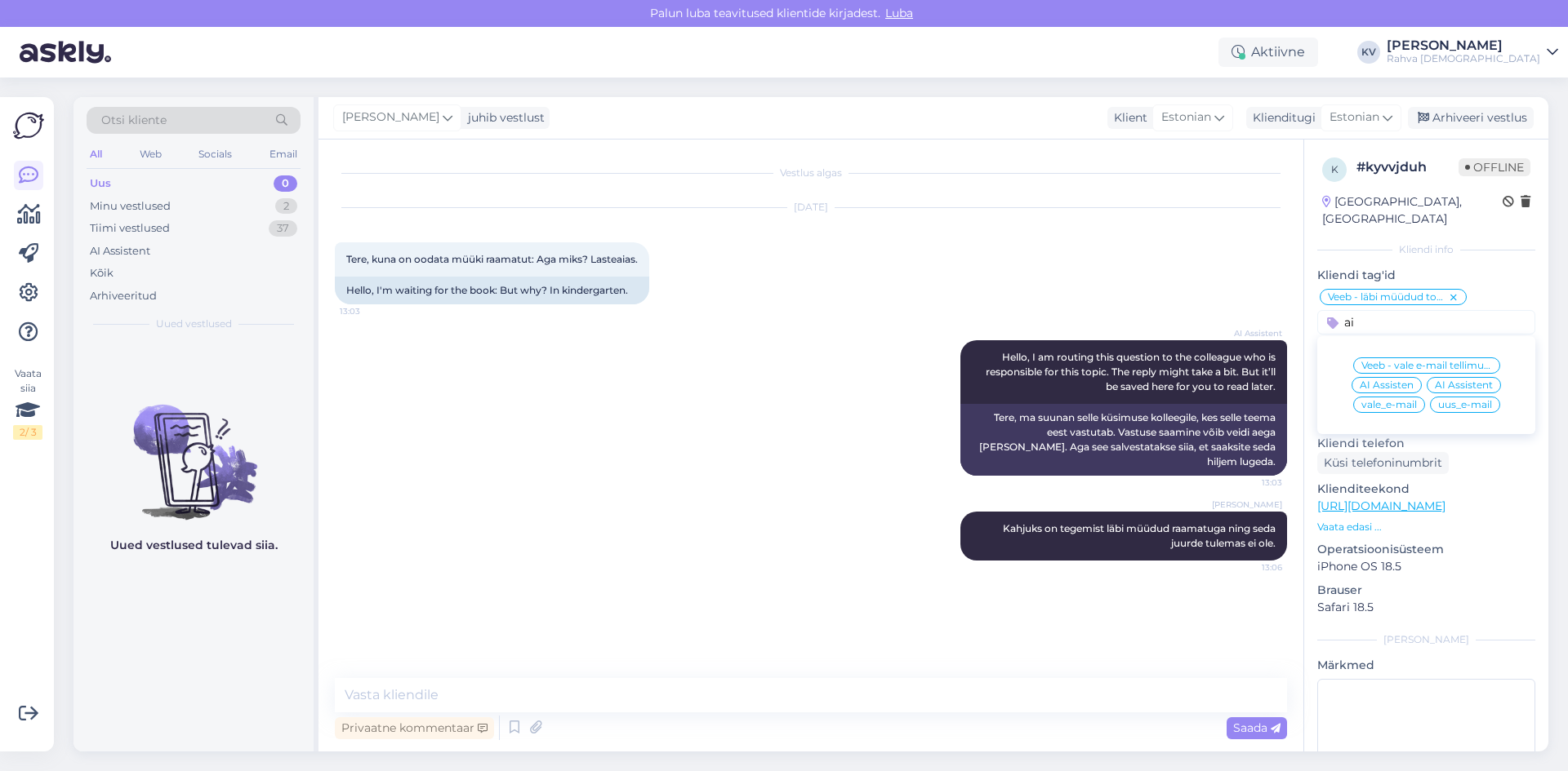
click at [1462, 380] on span "AI Assistent" at bounding box center [1463, 385] width 58 height 10
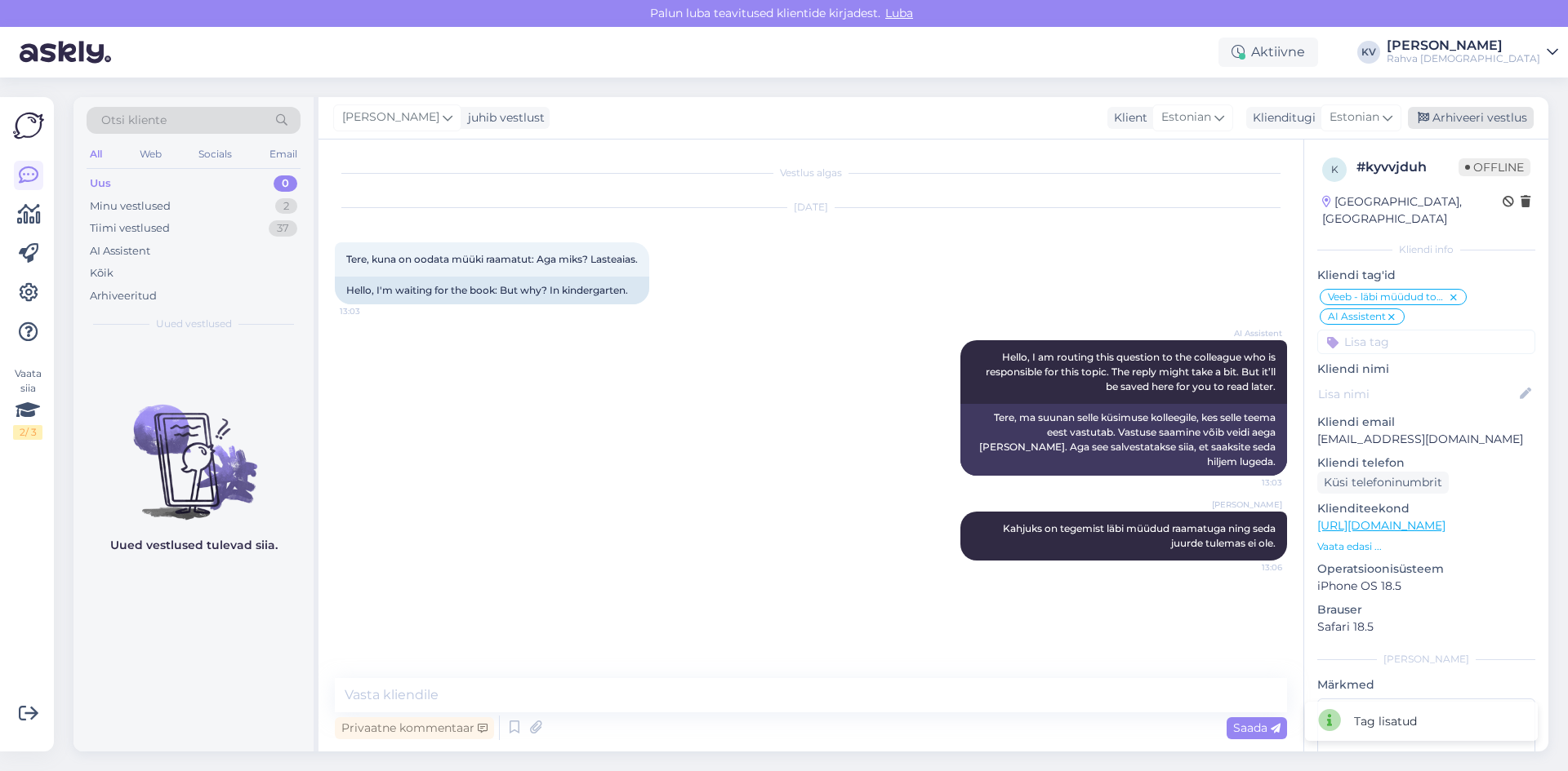
click at [1488, 117] on div "Arhiveeri vestlus" at bounding box center [1470, 118] width 125 height 22
